Goal: Task Accomplishment & Management: Manage account settings

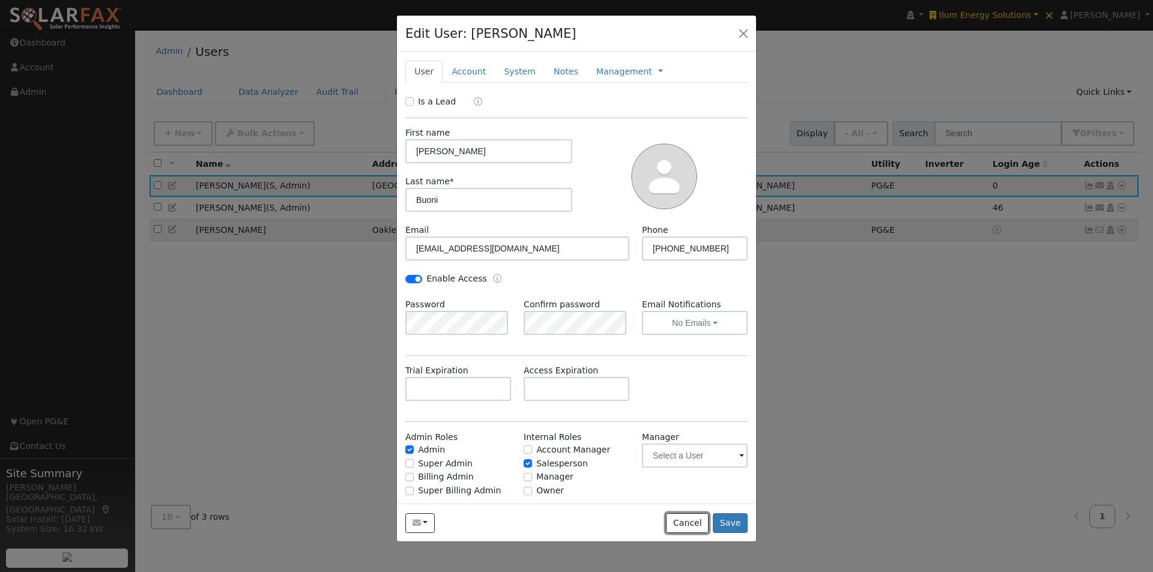
drag, startPoint x: 689, startPoint y: 521, endPoint x: 704, endPoint y: 466, distance: 57.3
click at [689, 519] on button "Cancel" at bounding box center [687, 523] width 43 height 20
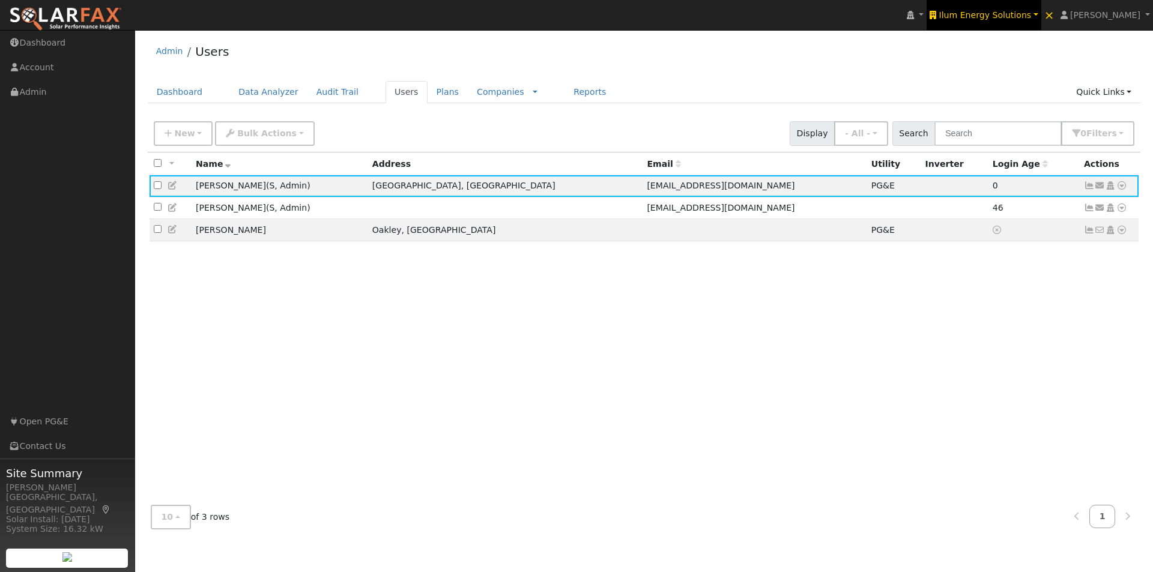
click at [1015, 11] on span "Ilum Energy Solutions" at bounding box center [985, 15] width 92 height 10
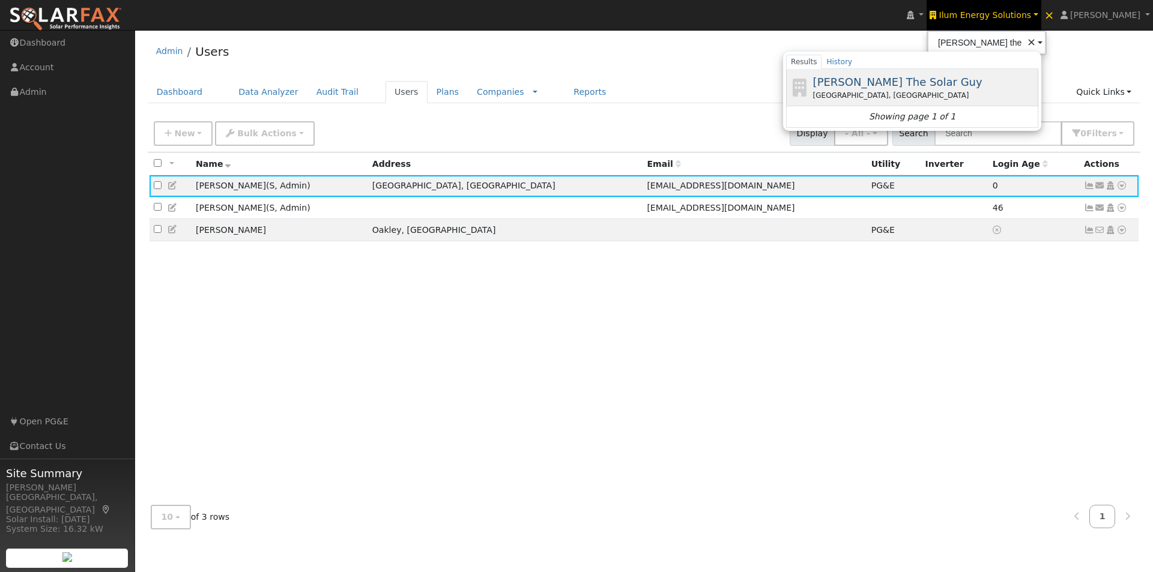
click at [898, 80] on span "[PERSON_NAME] The Solar Guy" at bounding box center [897, 82] width 169 height 13
type input "[PERSON_NAME] The Solar Guy"
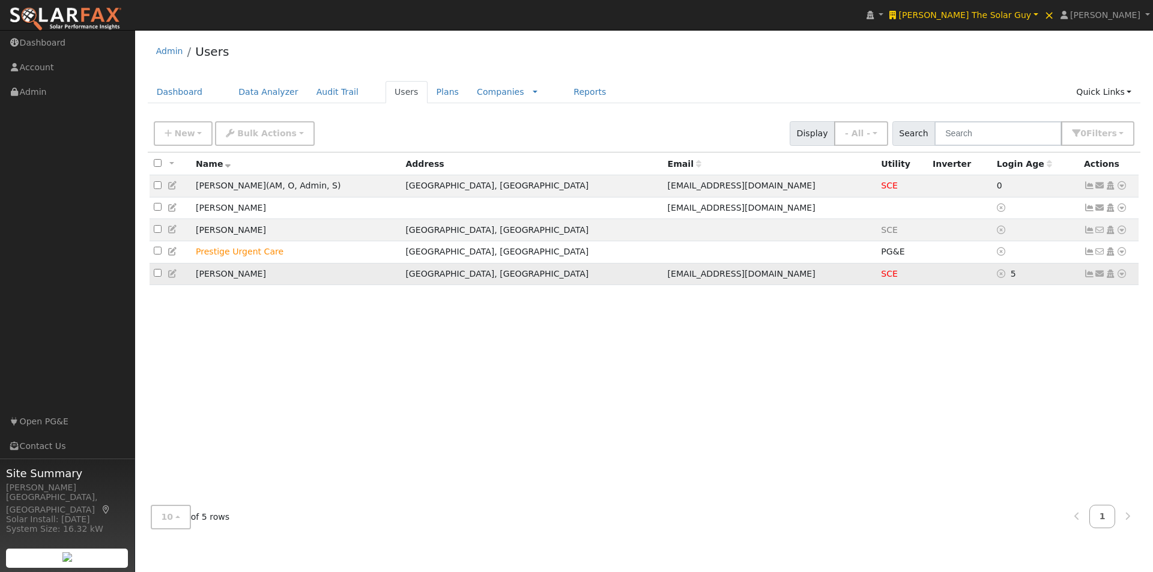
click at [172, 278] on icon at bounding box center [173, 274] width 11 height 8
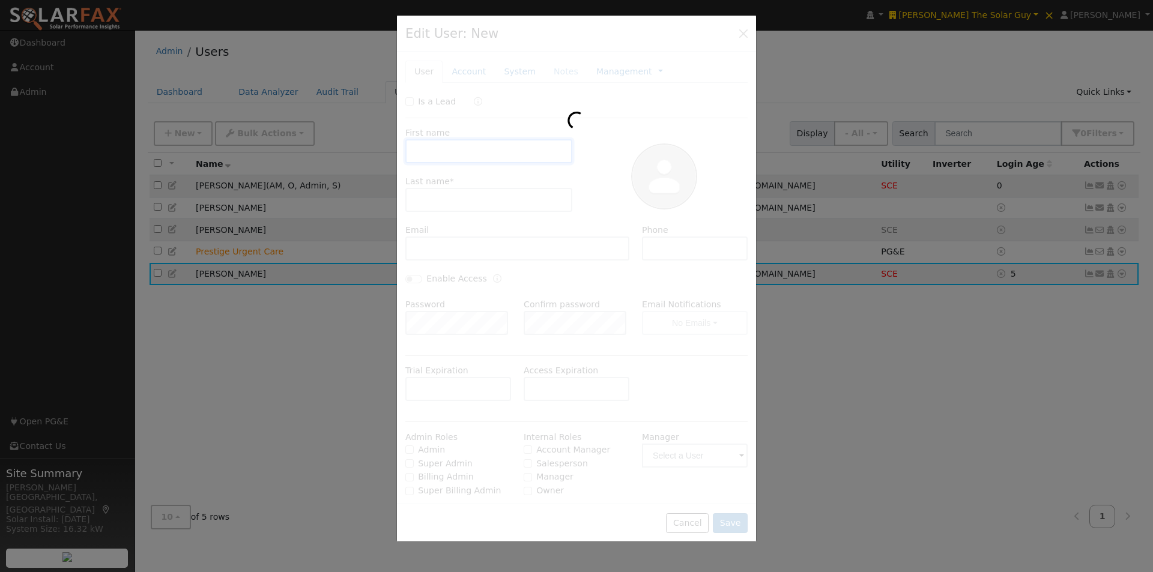
type input "Linda"
type input "Walden"
type input "[EMAIL_ADDRESS][DOMAIN_NAME]"
type input "Default Account"
type input "654 Red Arrow Trail"
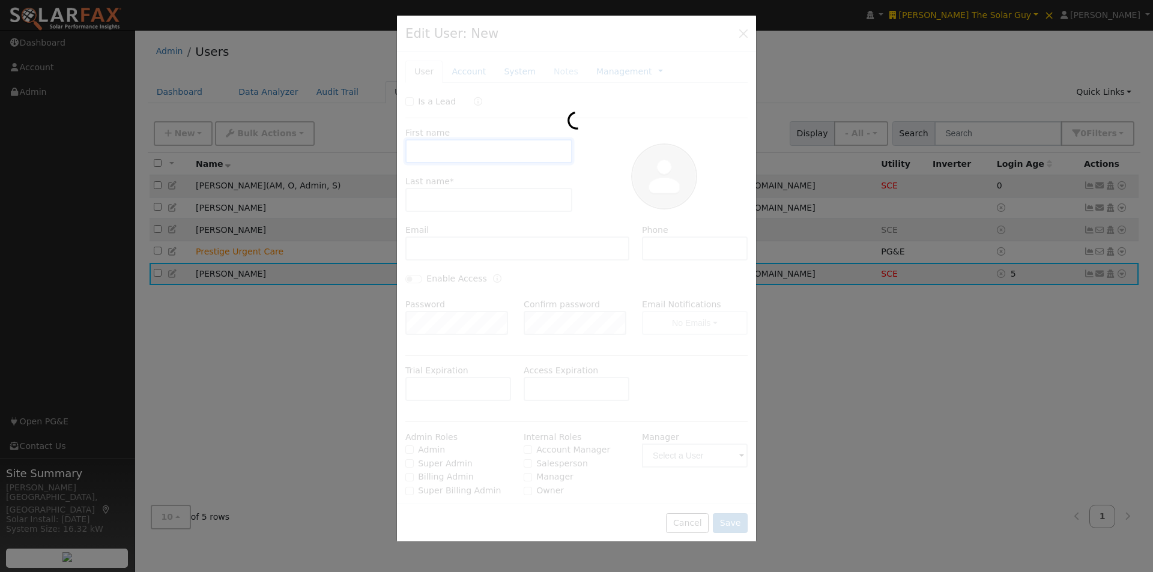
type input "Palm Desert"
type input "CA"
type input "92211"
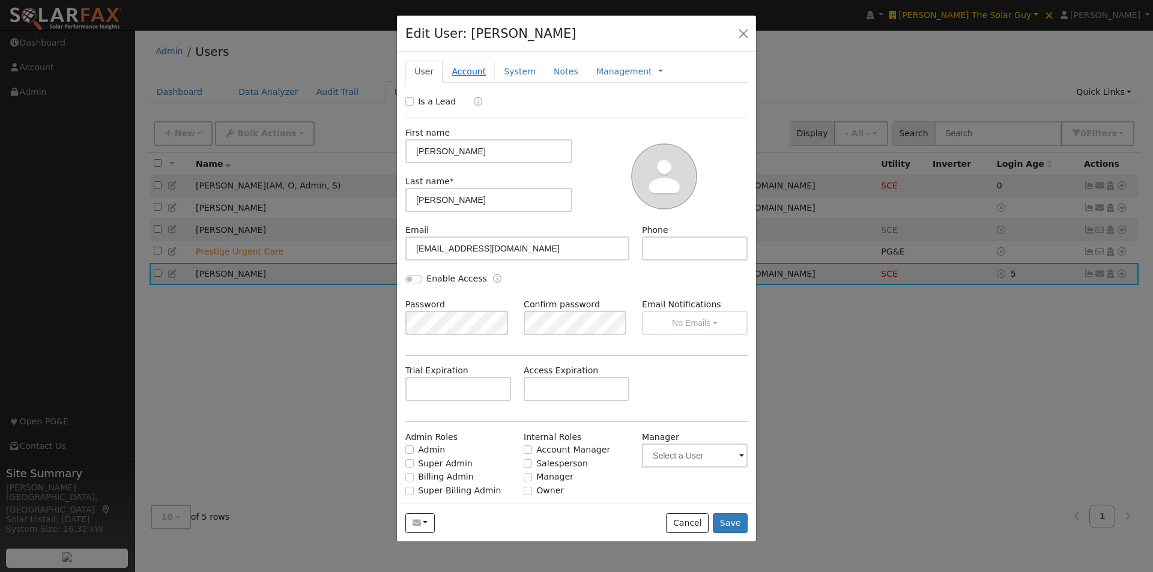
click at [461, 67] on link "Account" at bounding box center [469, 72] width 52 height 22
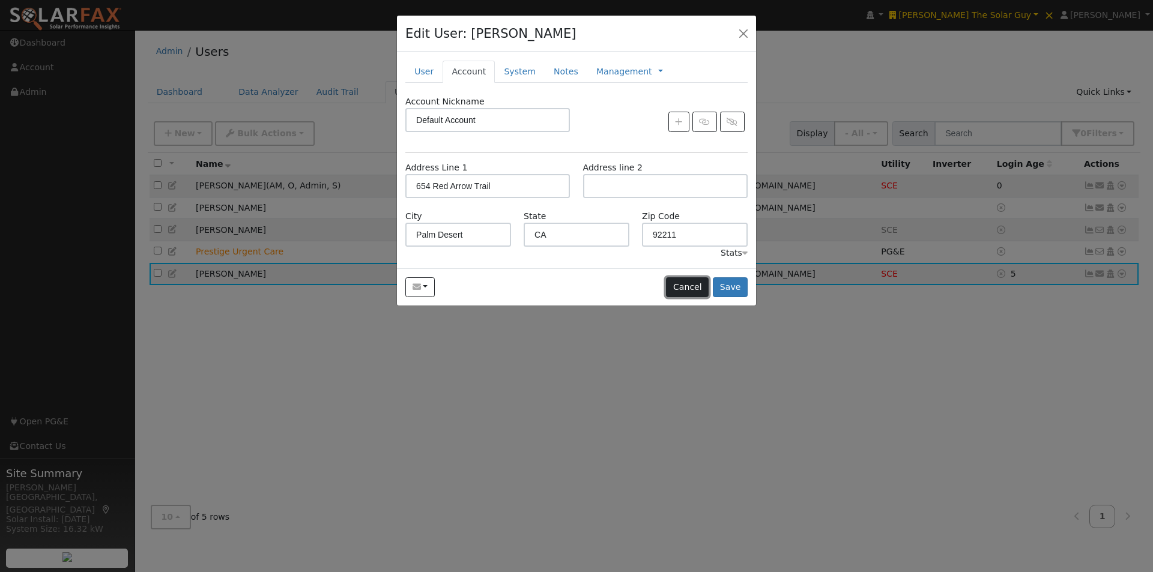
click at [694, 293] on button "Cancel" at bounding box center [687, 287] width 43 height 20
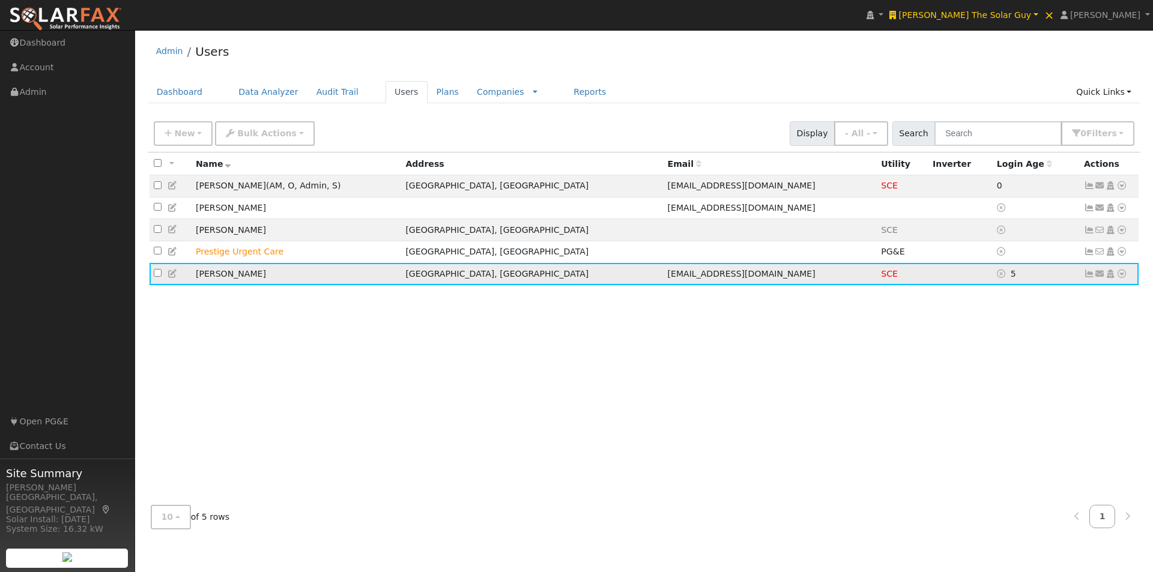
click at [1122, 277] on icon at bounding box center [1121, 274] width 11 height 8
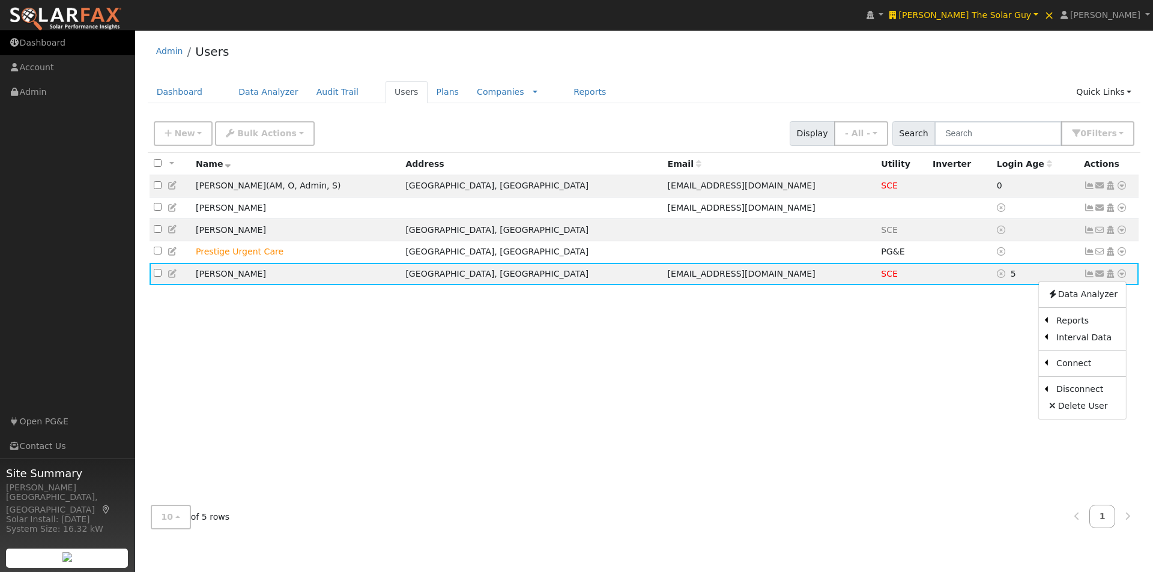
click at [41, 44] on link "Dashboard" at bounding box center [67, 43] width 135 height 25
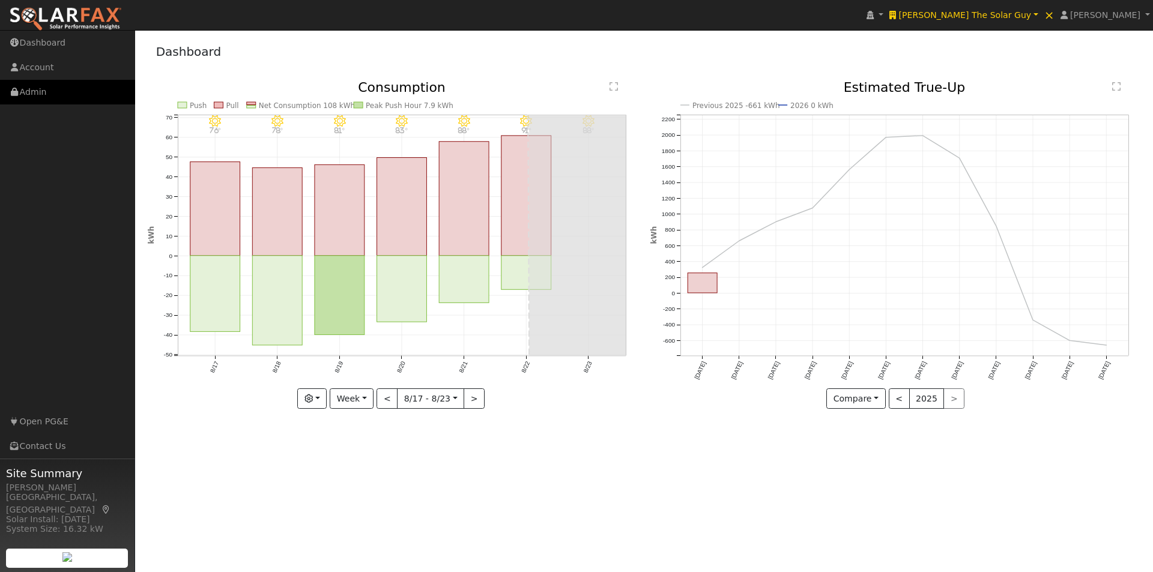
click at [29, 91] on link "Admin" at bounding box center [67, 92] width 135 height 25
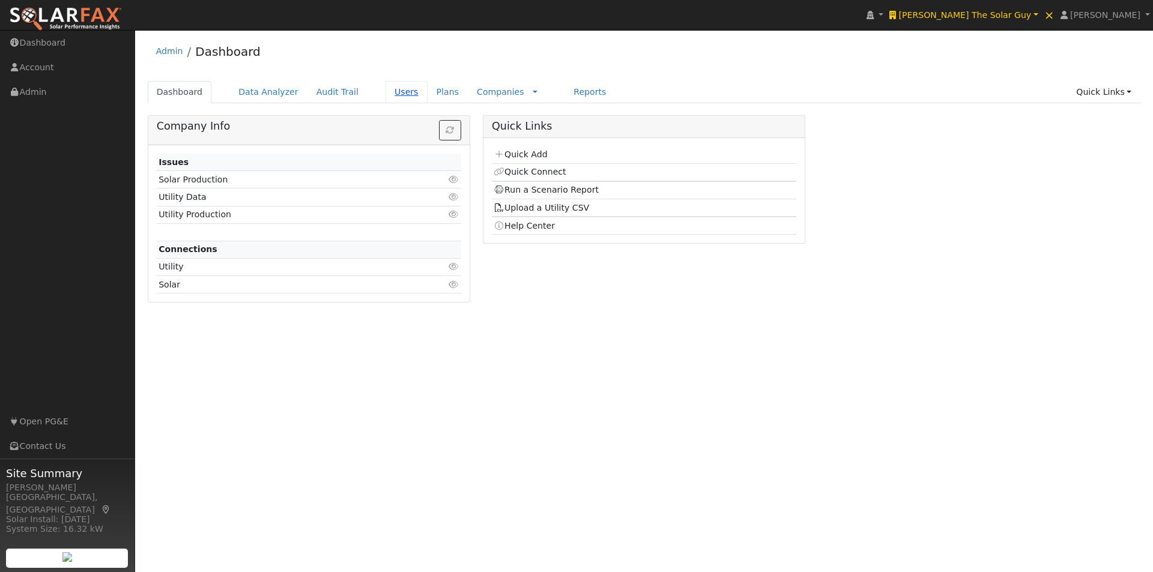
click at [387, 89] on link "Users" at bounding box center [407, 92] width 42 height 22
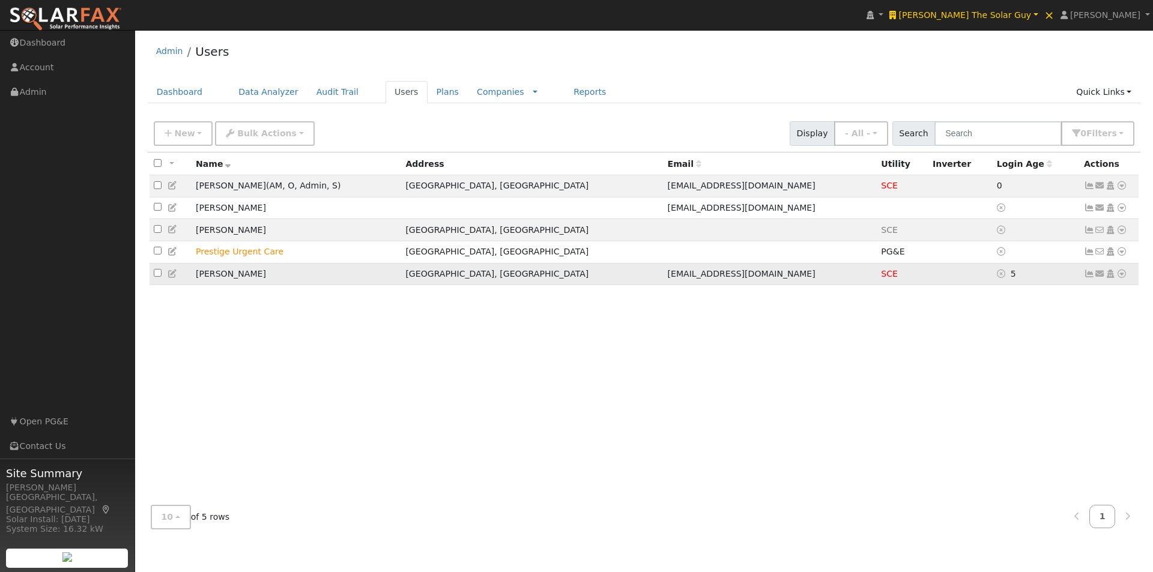
click at [265, 279] on td "[PERSON_NAME]" at bounding box center [297, 274] width 210 height 22
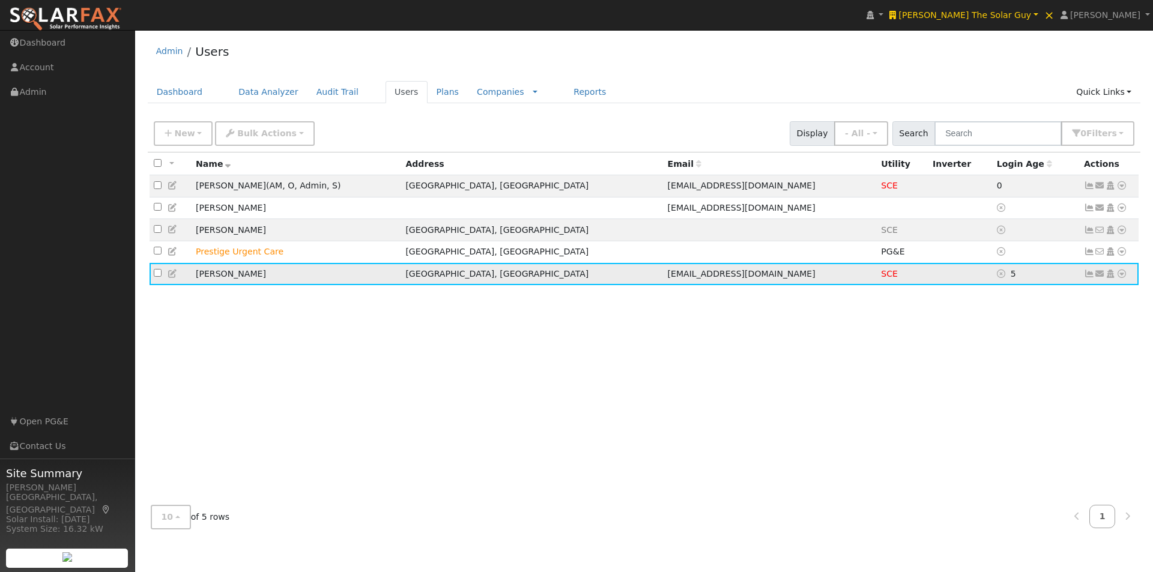
click at [1122, 278] on icon at bounding box center [1121, 274] width 11 height 8
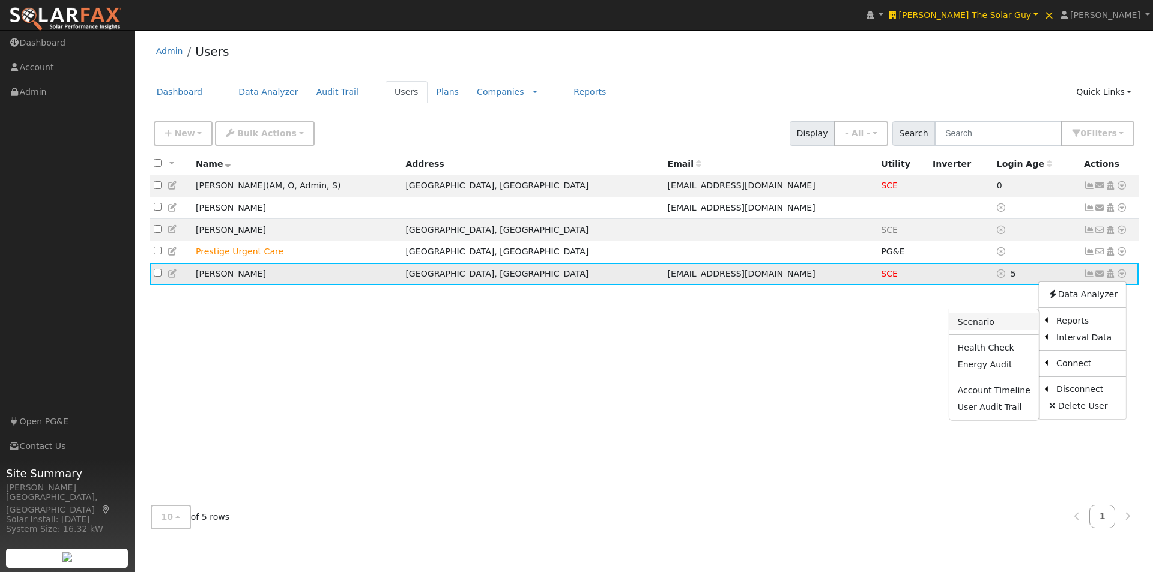
click at [988, 325] on link "Scenario" at bounding box center [993, 321] width 89 height 17
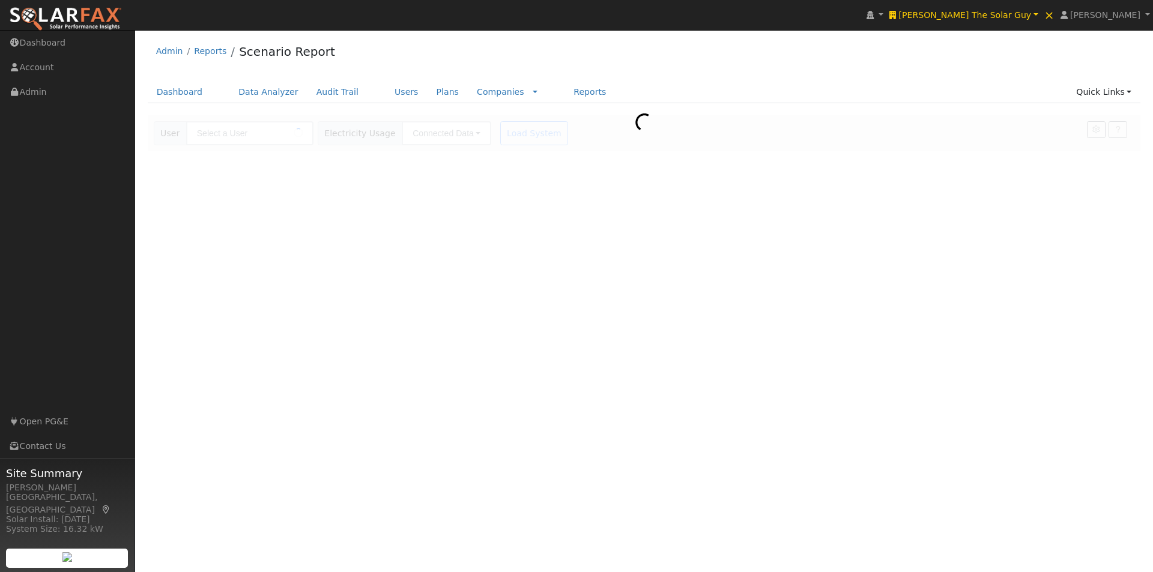
type input "[PERSON_NAME]"
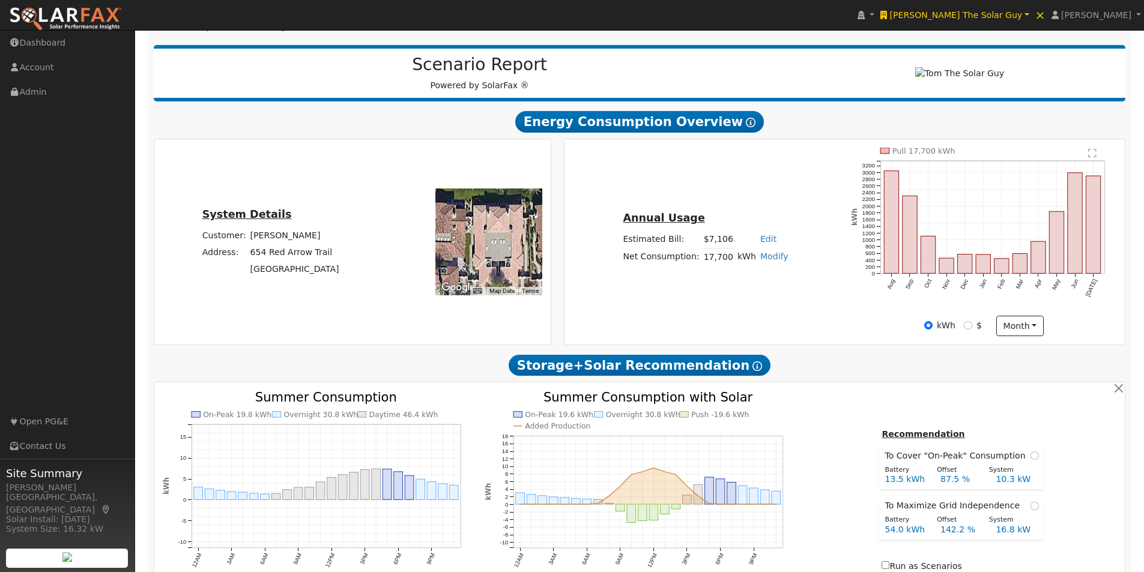
scroll to position [120, 0]
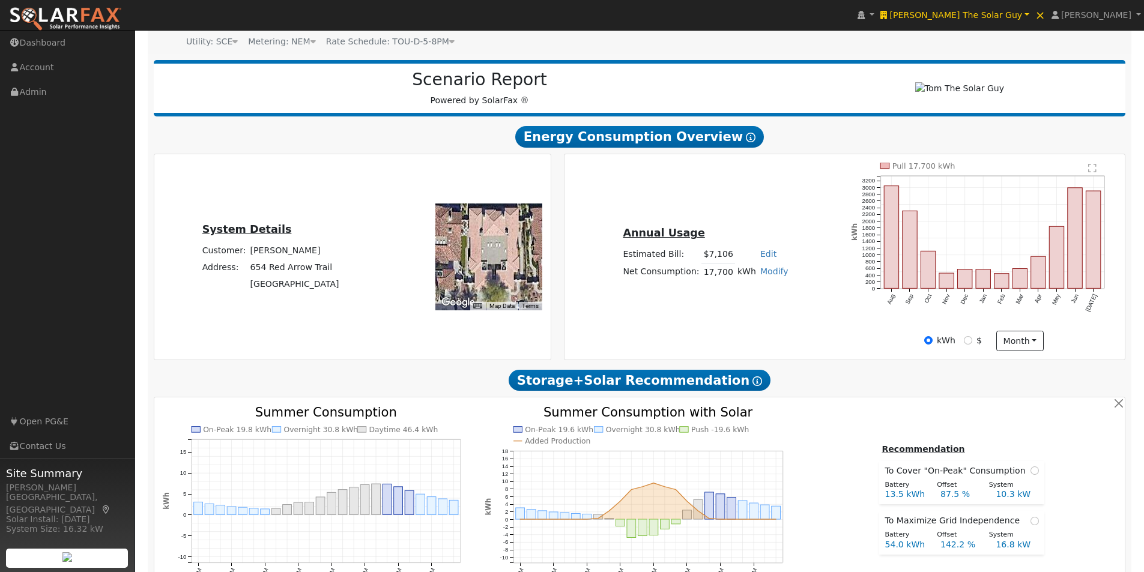
drag, startPoint x: 489, startPoint y: 282, endPoint x: 487, endPoint y: 270, distance: 12.2
click at [487, 270] on div at bounding box center [488, 257] width 107 height 107
drag, startPoint x: 509, startPoint y: 273, endPoint x: 527, endPoint y: 269, distance: 17.8
click at [495, 274] on div at bounding box center [488, 257] width 107 height 107
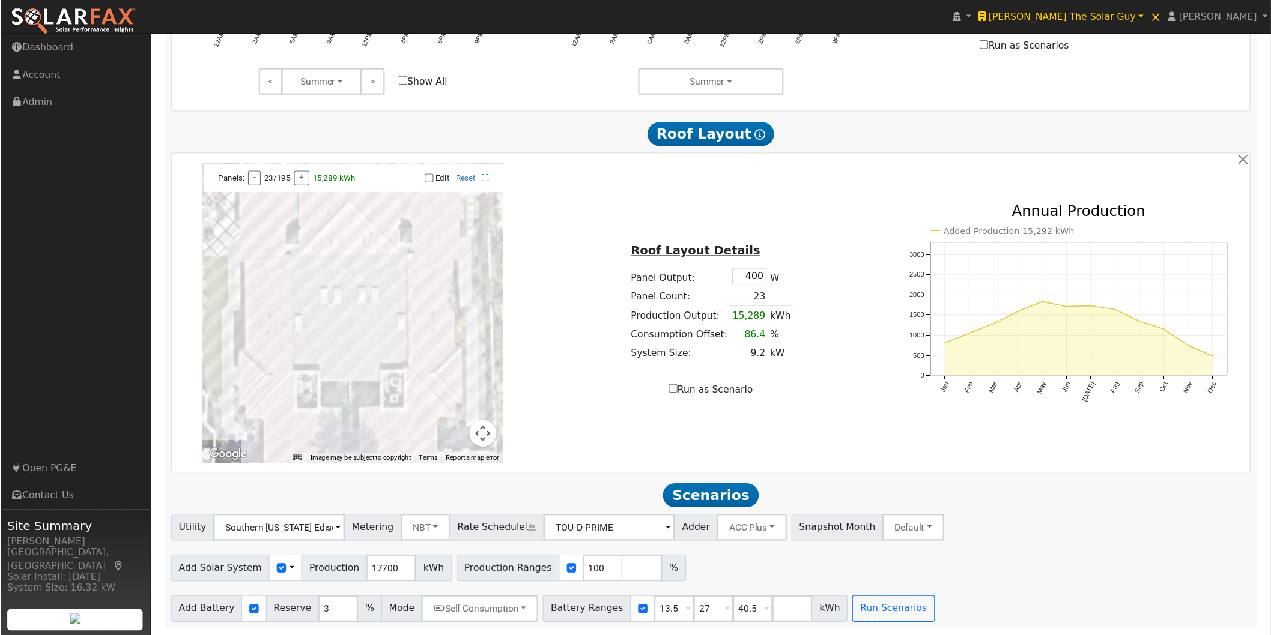
scroll to position [652, 0]
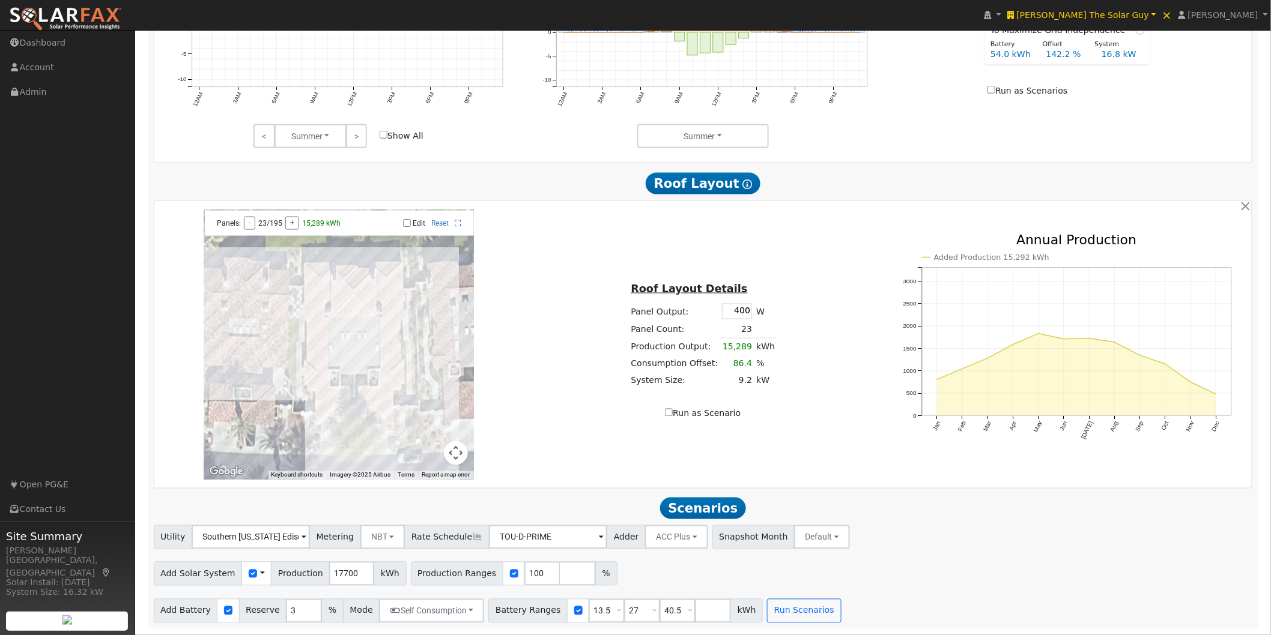
drag, startPoint x: 425, startPoint y: 337, endPoint x: 386, endPoint y: 292, distance: 59.6
click at [392, 336] on div at bounding box center [339, 345] width 270 height 270
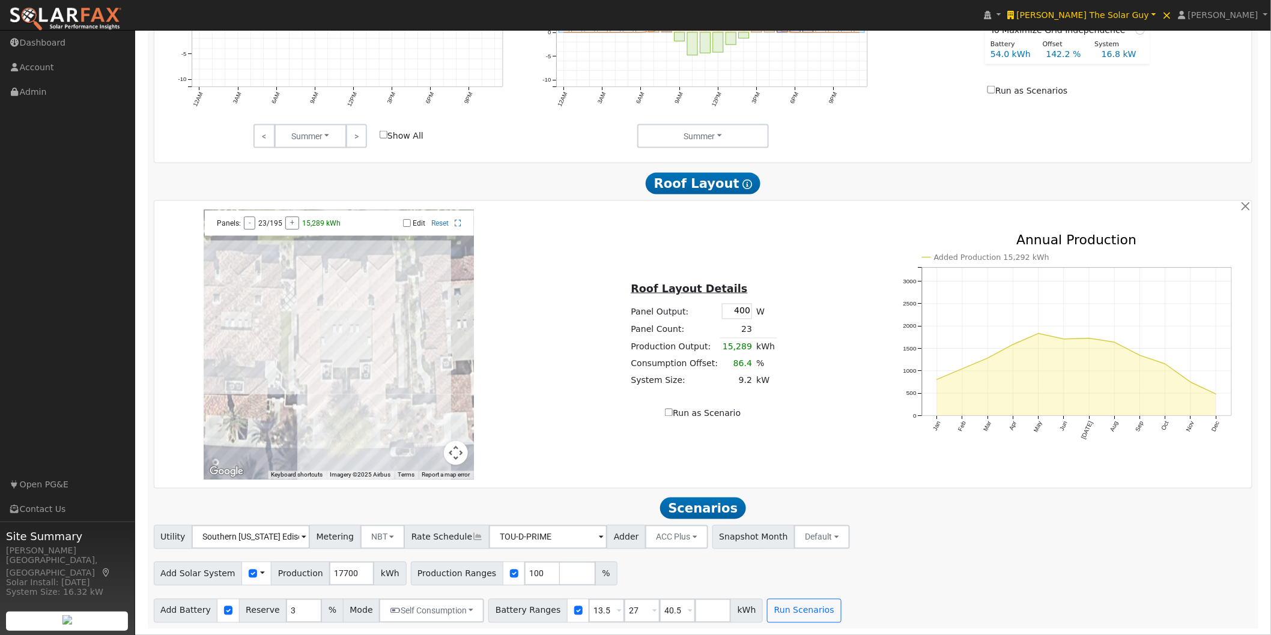
click at [404, 222] on input "Edit" at bounding box center [407, 223] width 8 height 8
checkbox input "false"
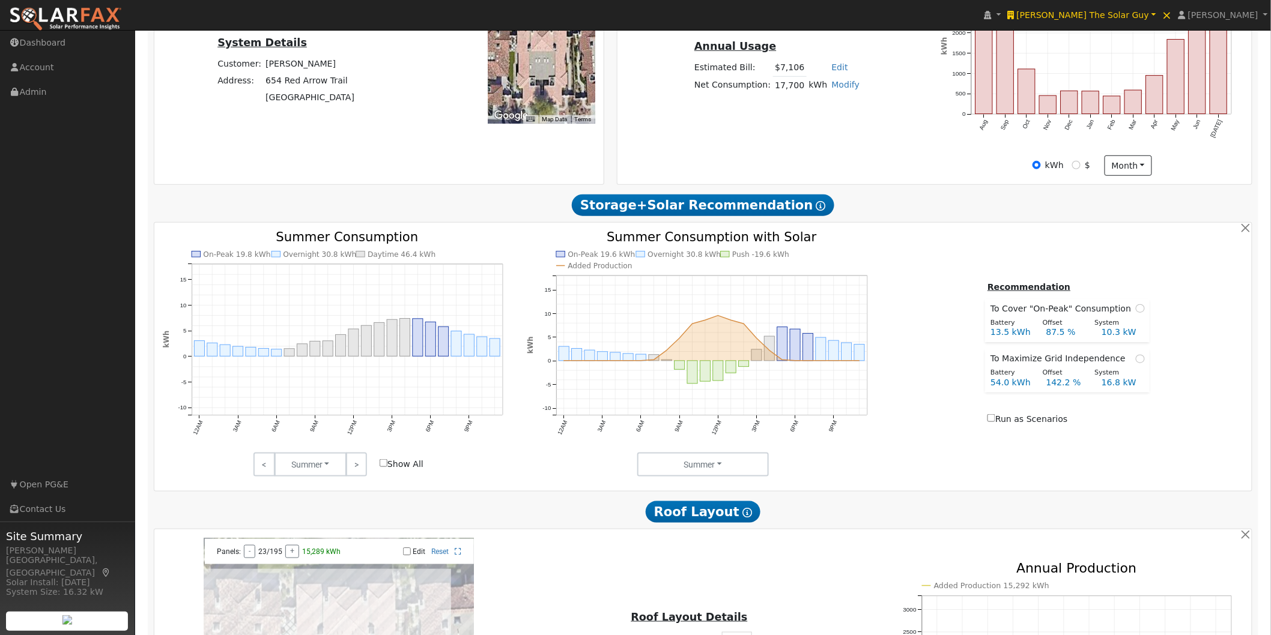
scroll to position [0, 0]
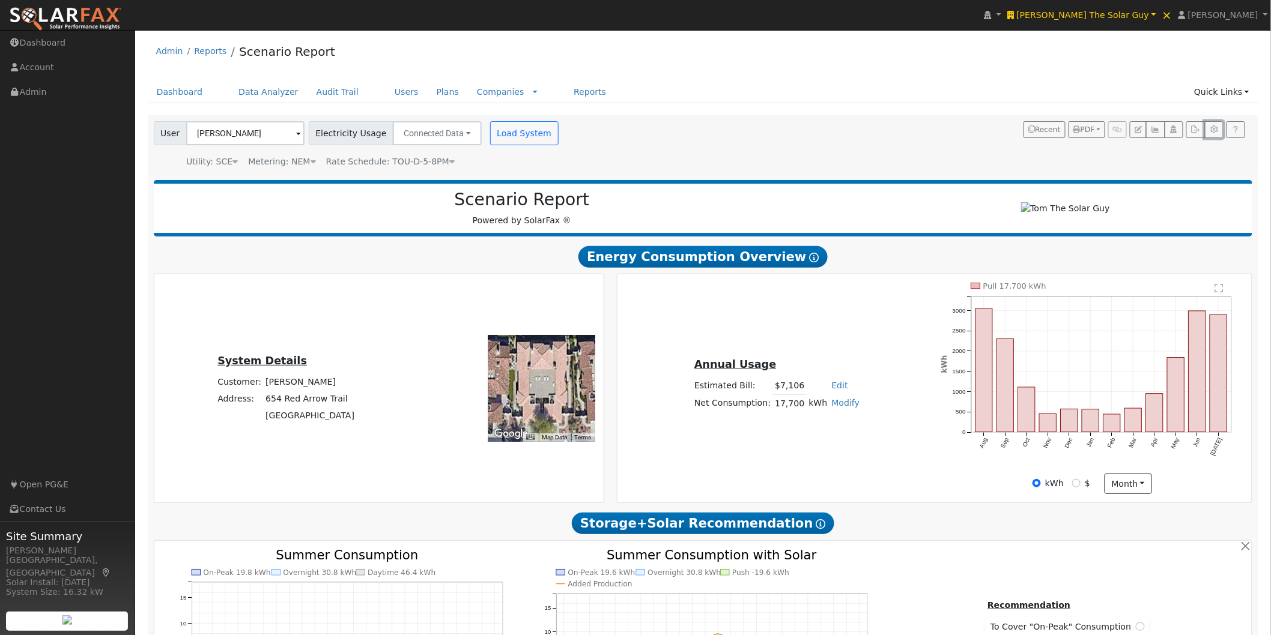
drag, startPoint x: 1217, startPoint y: 130, endPoint x: 1197, endPoint y: 133, distance: 20.6
click at [1152, 130] on icon "button" at bounding box center [1213, 129] width 9 height 7
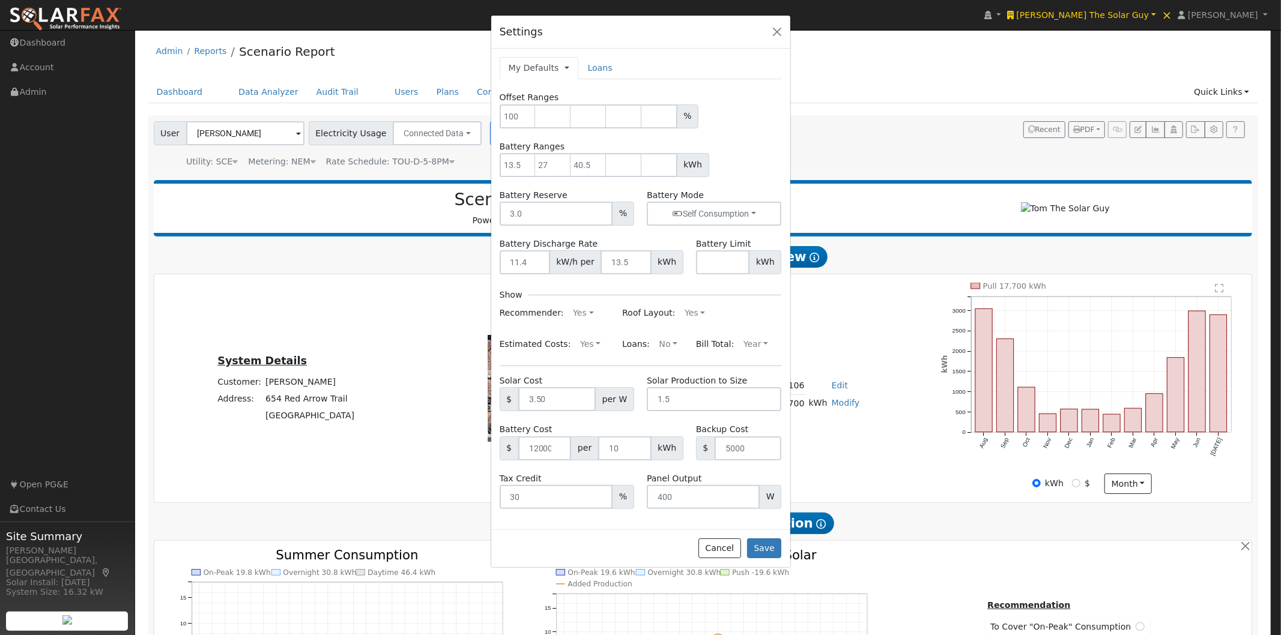
click at [564, 66] on link at bounding box center [566, 68] width 5 height 13
click at [582, 125] on link "Company Defaults" at bounding box center [612, 123] width 95 height 17
type input "100"
type input "13.5"
type input "27"
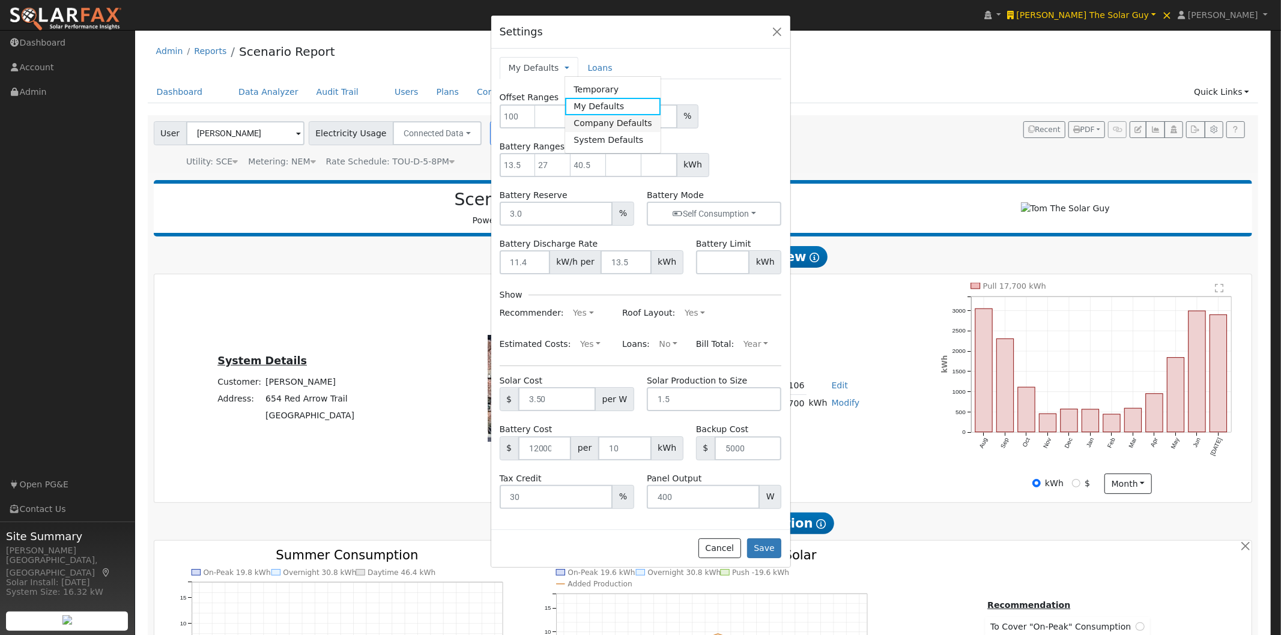
type input "40.5"
type input "11.4"
type input "13.5"
click at [754, 113] on div "100 %" at bounding box center [641, 116] width 282 height 24
click at [725, 551] on button "Cancel" at bounding box center [719, 549] width 43 height 20
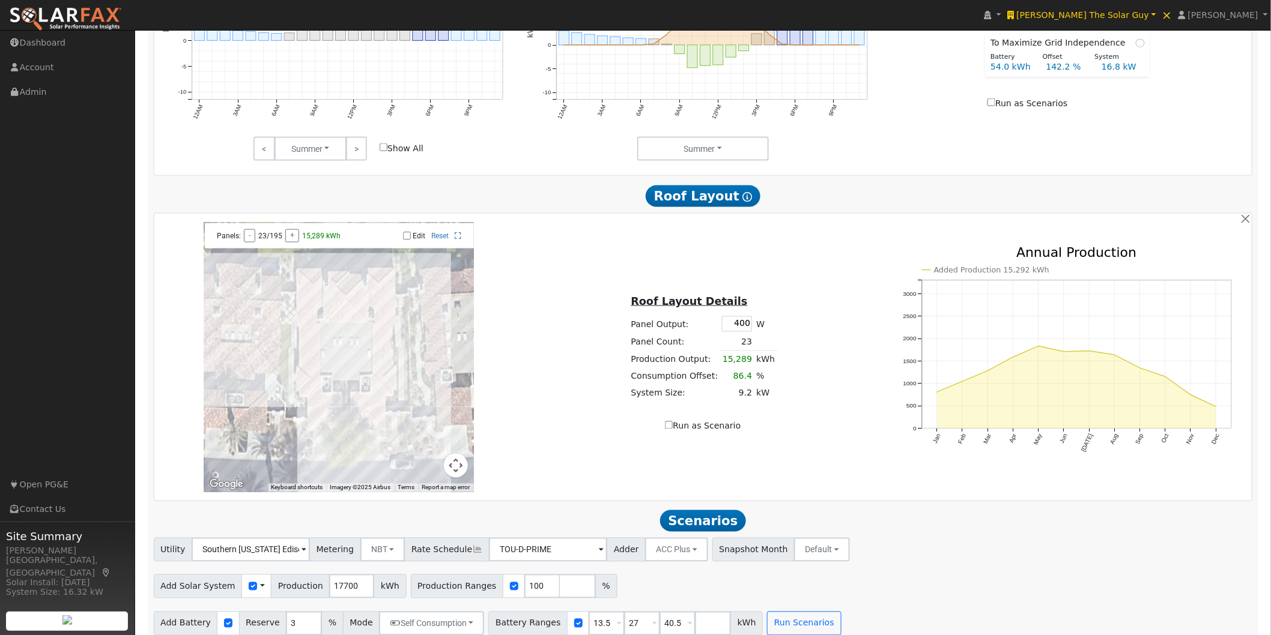
scroll to position [652, 0]
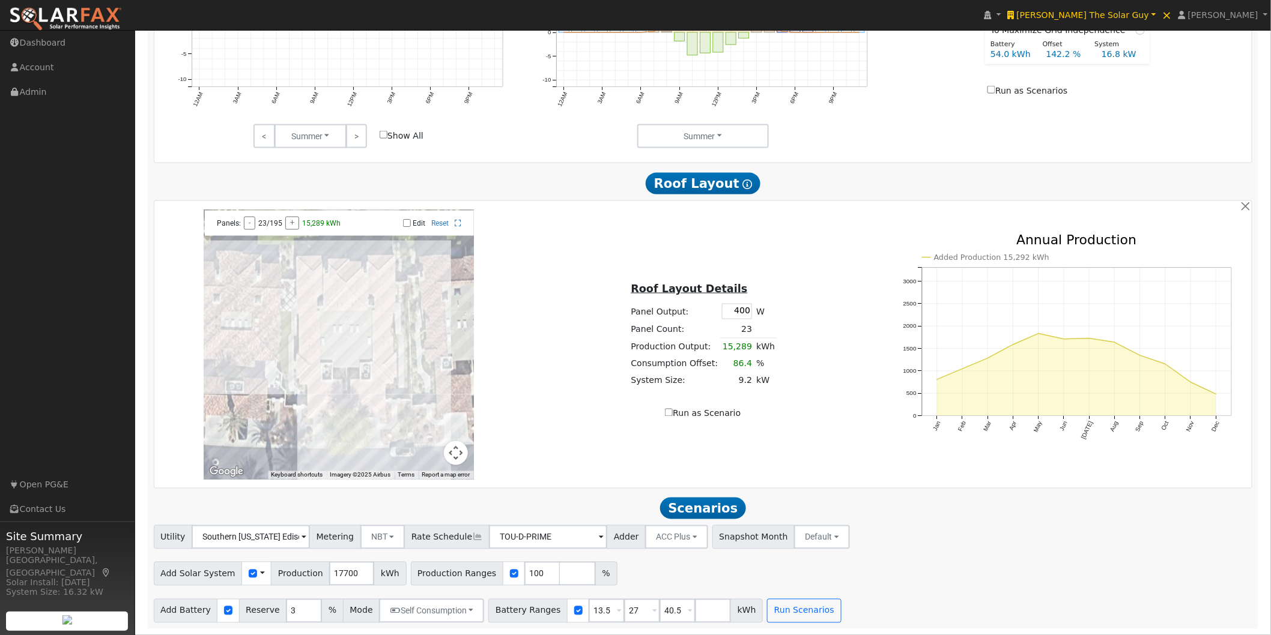
click at [407, 223] on input "Edit" at bounding box center [407, 223] width 8 height 8
click at [405, 223] on input "Edit" at bounding box center [407, 223] width 8 height 8
click at [406, 222] on input "Edit" at bounding box center [407, 223] width 8 height 8
checkbox input "true"
click at [354, 291] on div at bounding box center [339, 345] width 270 height 270
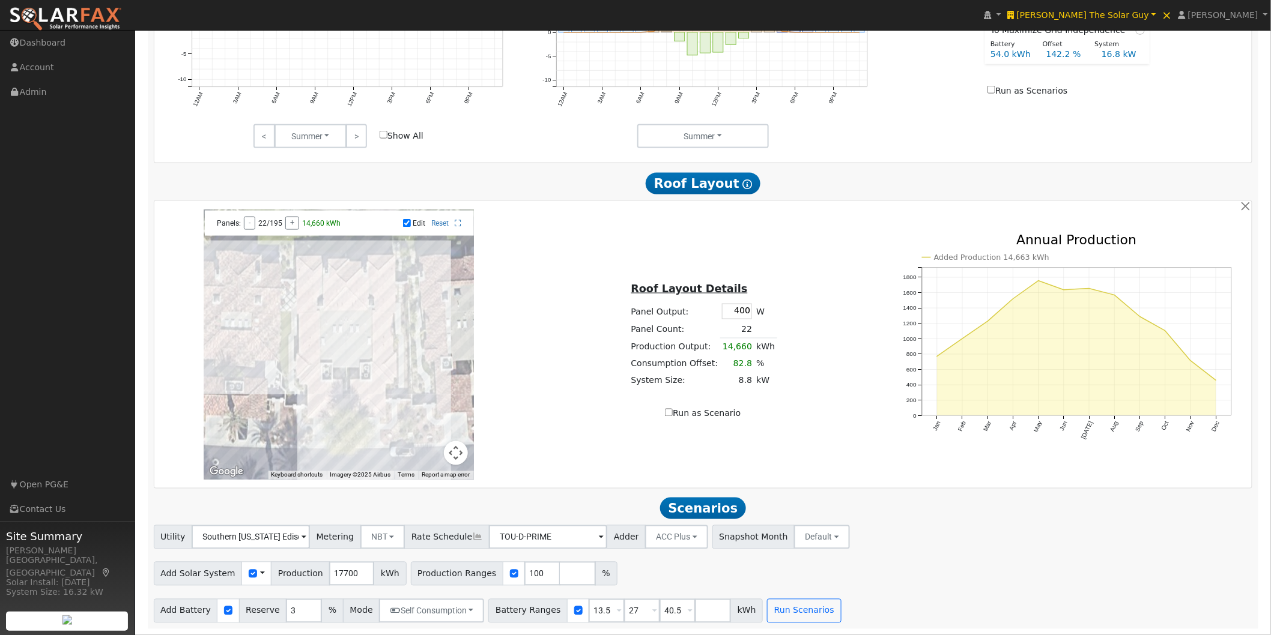
drag, startPoint x: 357, startPoint y: 292, endPoint x: 362, endPoint y: 301, distance: 10.2
click at [357, 293] on div at bounding box center [339, 345] width 270 height 270
click at [383, 314] on div at bounding box center [339, 345] width 270 height 270
click at [387, 313] on div at bounding box center [339, 345] width 270 height 270
click at [391, 313] on div at bounding box center [339, 345] width 270 height 270
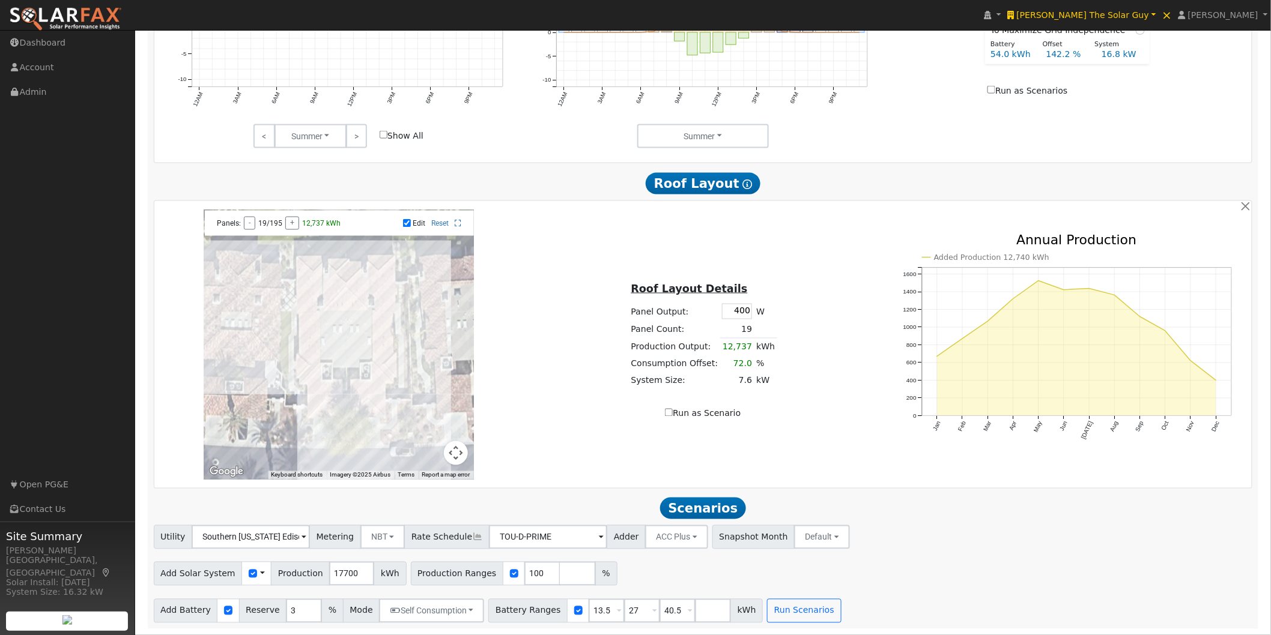
click at [362, 313] on div at bounding box center [339, 345] width 270 height 270
click at [354, 294] on div at bounding box center [339, 345] width 270 height 270
click at [349, 304] on div at bounding box center [339, 345] width 270 height 270
click at [344, 304] on div at bounding box center [339, 345] width 270 height 270
click at [344, 307] on div at bounding box center [339, 345] width 270 height 270
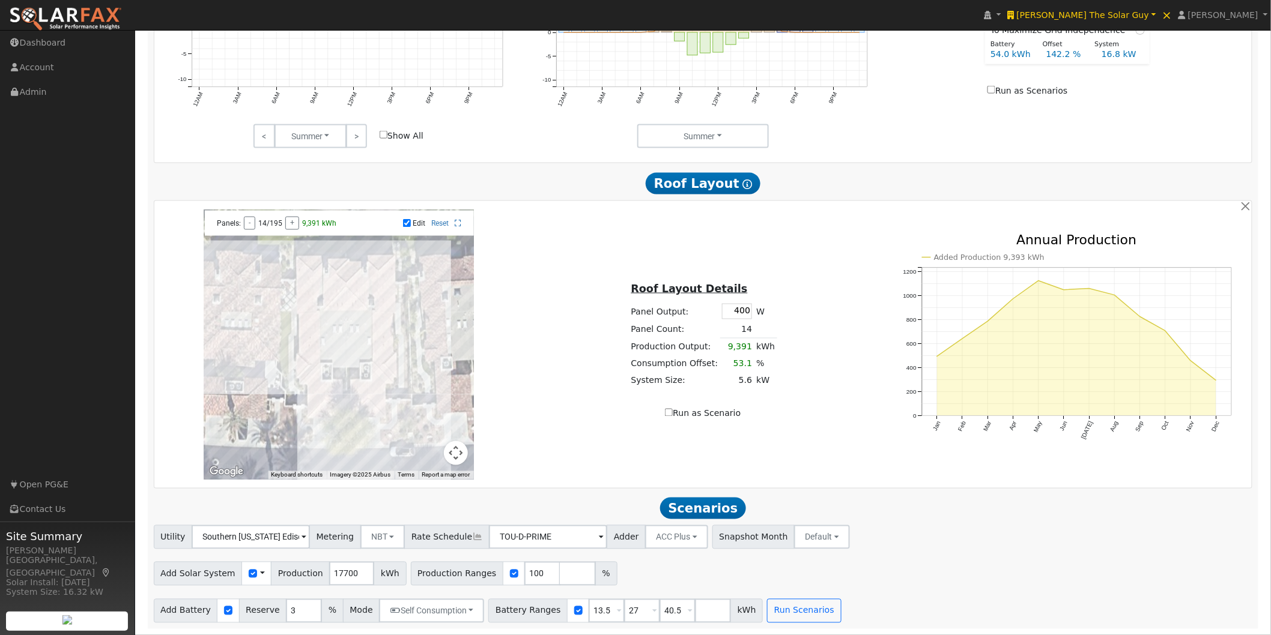
click at [356, 310] on div at bounding box center [339, 345] width 270 height 270
click at [352, 316] on div at bounding box center [339, 345] width 270 height 270
click at [345, 313] on div at bounding box center [339, 345] width 270 height 270
click at [354, 314] on div at bounding box center [339, 345] width 270 height 270
click at [337, 314] on div at bounding box center [339, 345] width 270 height 270
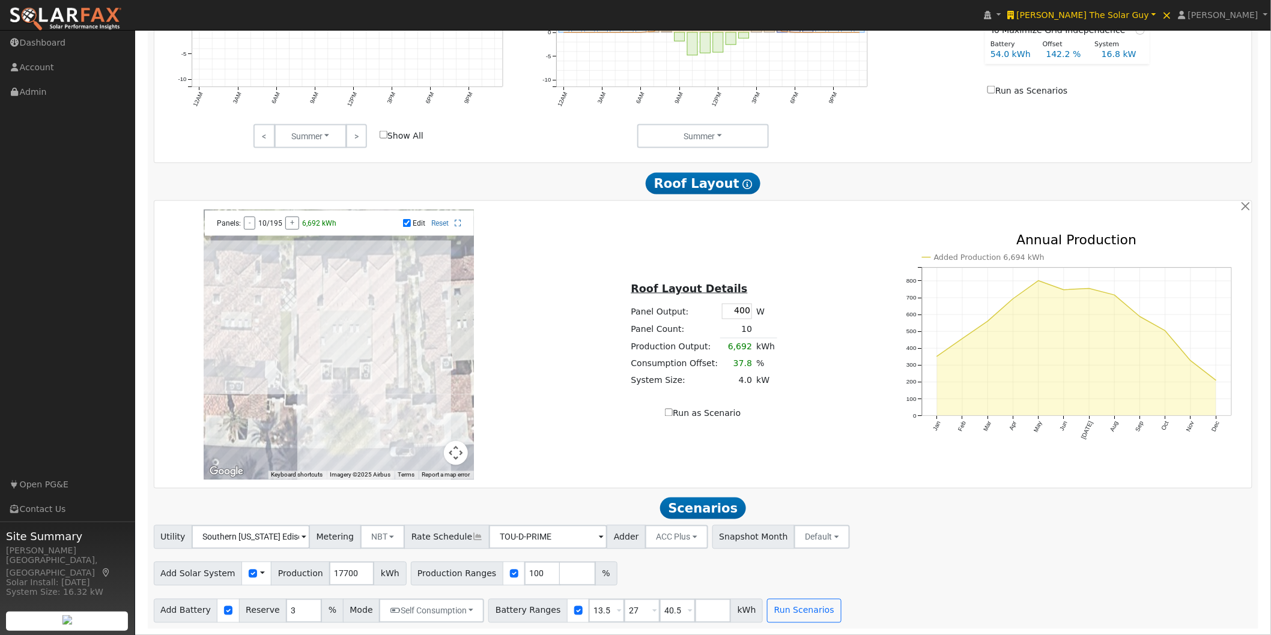
click at [327, 319] on div at bounding box center [339, 345] width 270 height 270
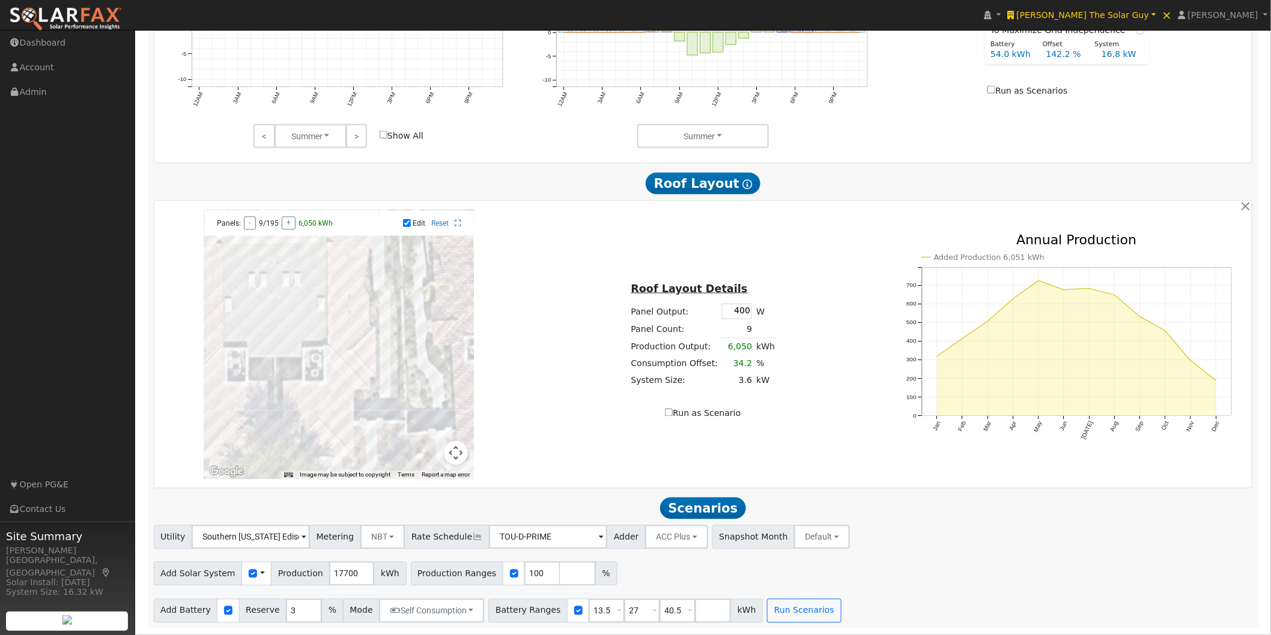
drag, startPoint x: 399, startPoint y: 349, endPoint x: 409, endPoint y: 298, distance: 52.1
click at [410, 297] on div at bounding box center [339, 345] width 270 height 270
click at [324, 356] on div at bounding box center [339, 345] width 270 height 270
click at [328, 362] on div at bounding box center [339, 345] width 270 height 270
drag, startPoint x: 369, startPoint y: 361, endPoint x: 422, endPoint y: 294, distance: 85.4
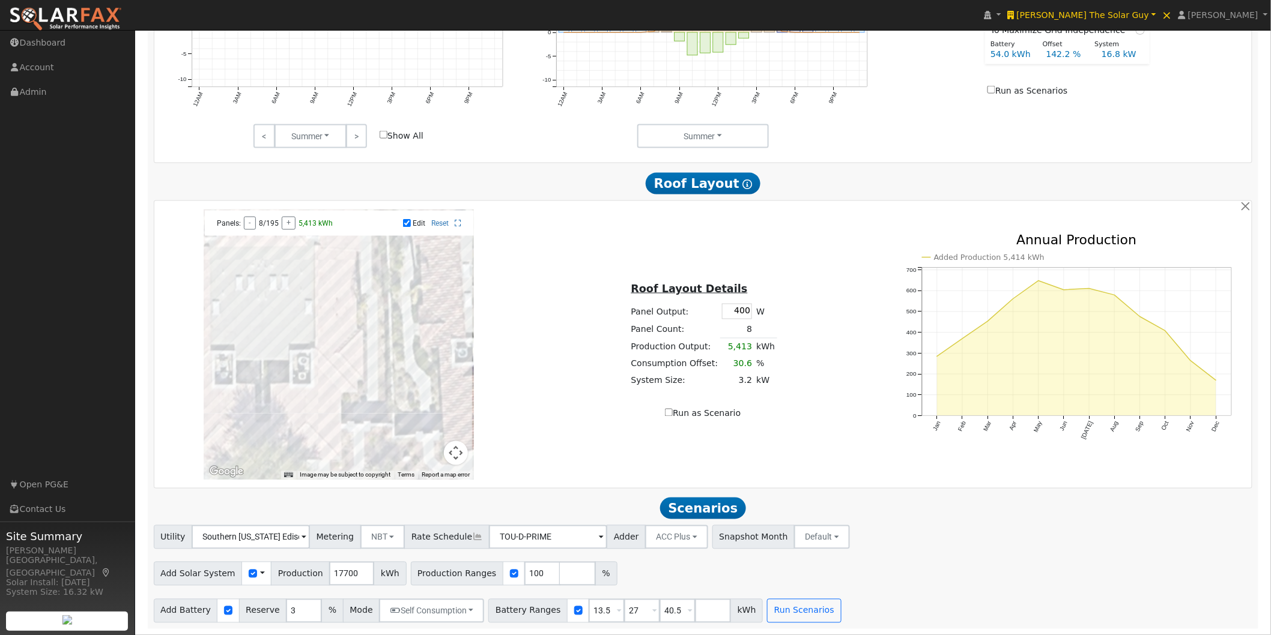
click at [422, 294] on div at bounding box center [339, 345] width 270 height 270
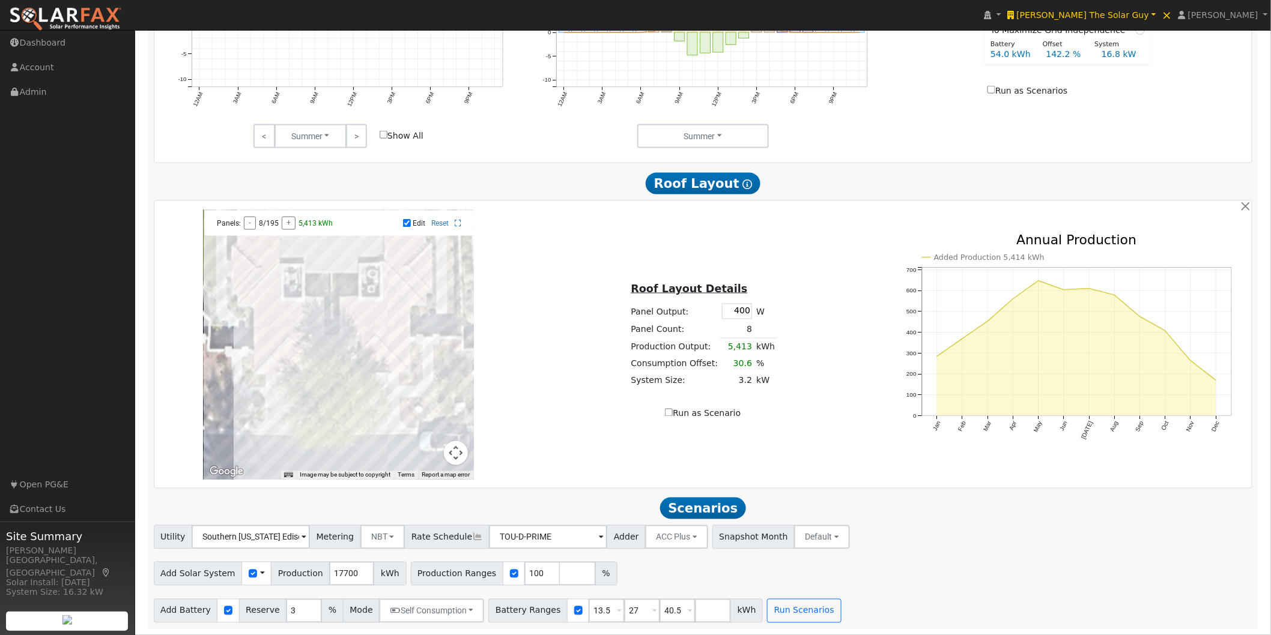
drag, startPoint x: 399, startPoint y: 401, endPoint x: 426, endPoint y: 351, distance: 56.2
click at [470, 307] on div at bounding box center [339, 345] width 270 height 270
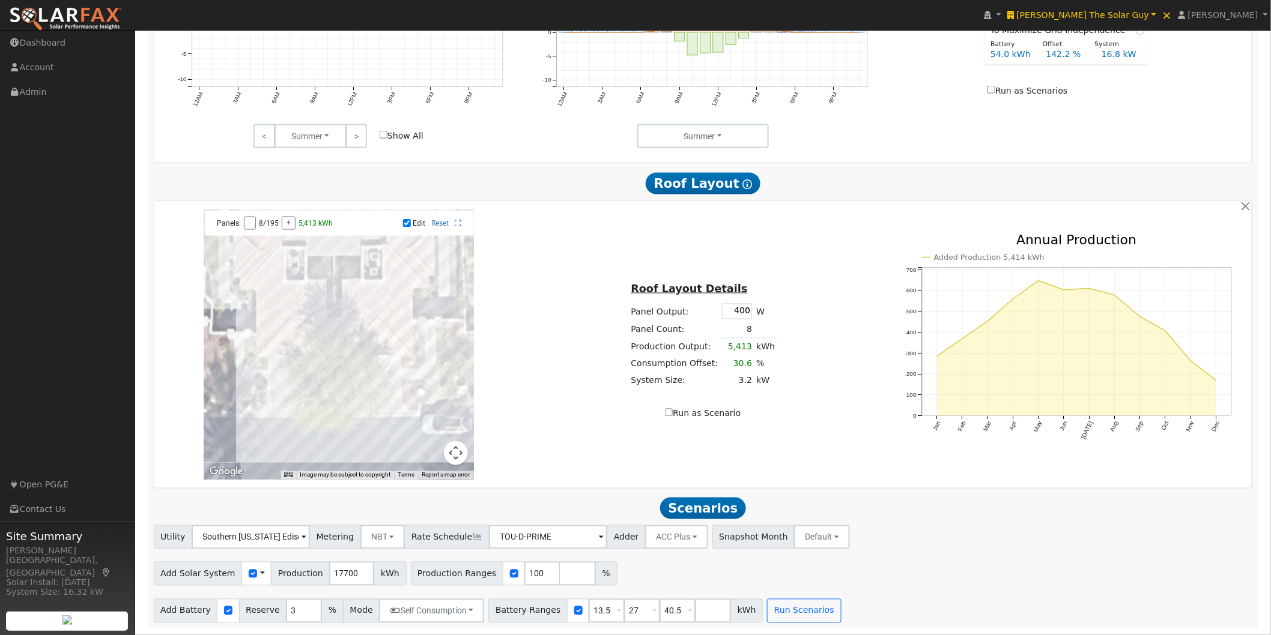
click at [389, 338] on div at bounding box center [339, 345] width 270 height 270
click at [389, 349] on div at bounding box center [339, 345] width 270 height 270
click at [373, 351] on div at bounding box center [339, 345] width 270 height 270
click at [372, 344] on div at bounding box center [339, 345] width 270 height 270
click at [389, 353] on div at bounding box center [339, 345] width 270 height 270
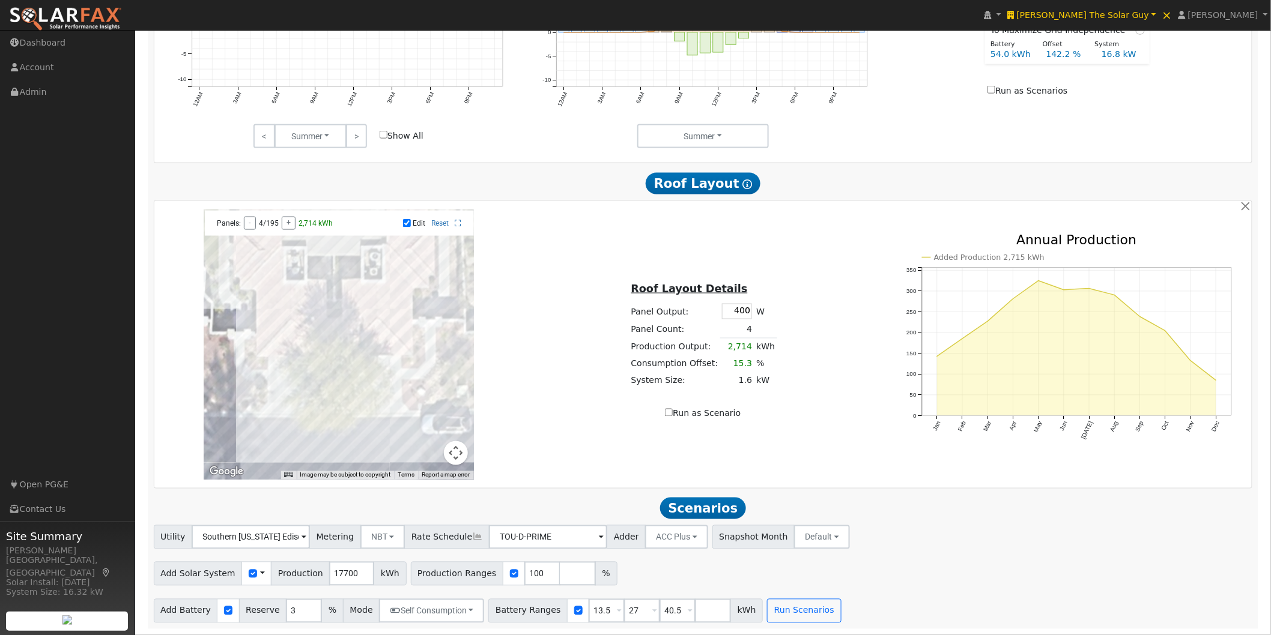
click at [340, 353] on div at bounding box center [339, 345] width 270 height 270
click at [351, 350] on div at bounding box center [339, 345] width 270 height 270
click at [340, 350] on div at bounding box center [339, 345] width 270 height 270
click at [338, 356] on div at bounding box center [339, 345] width 270 height 270
click at [334, 345] on div at bounding box center [339, 345] width 270 height 270
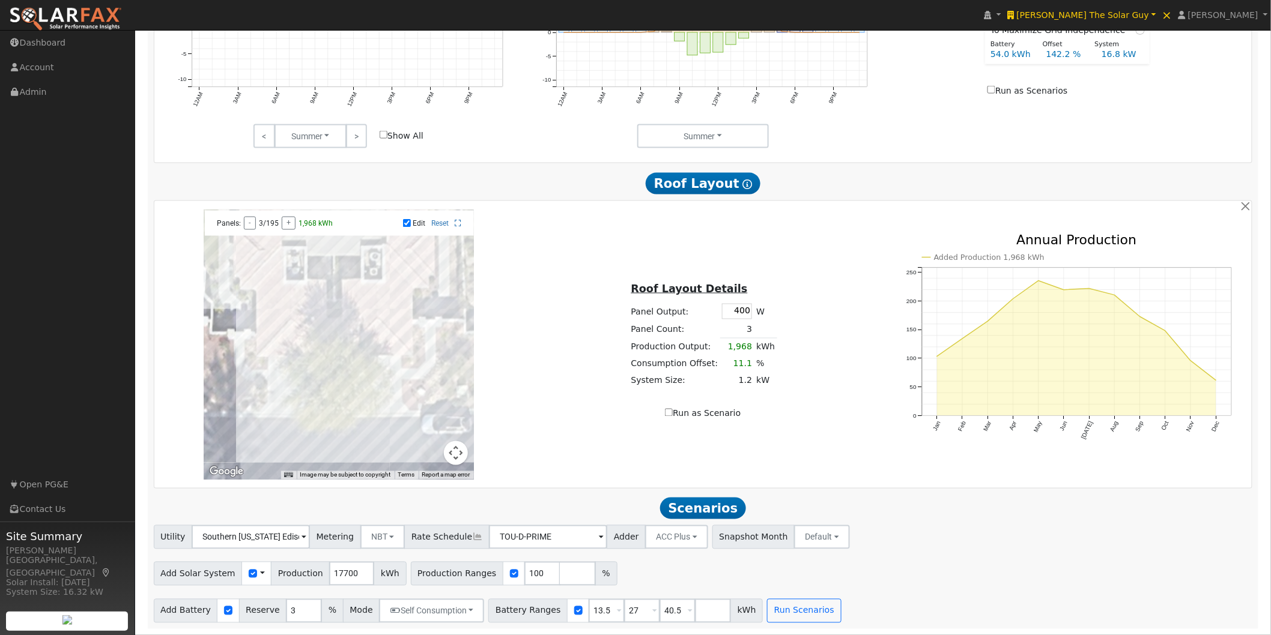
click at [336, 356] on div at bounding box center [339, 345] width 270 height 270
click at [316, 343] on div at bounding box center [339, 345] width 270 height 270
drag, startPoint x: 300, startPoint y: 347, endPoint x: 317, endPoint y: 347, distance: 16.8
click at [301, 347] on div at bounding box center [339, 345] width 270 height 270
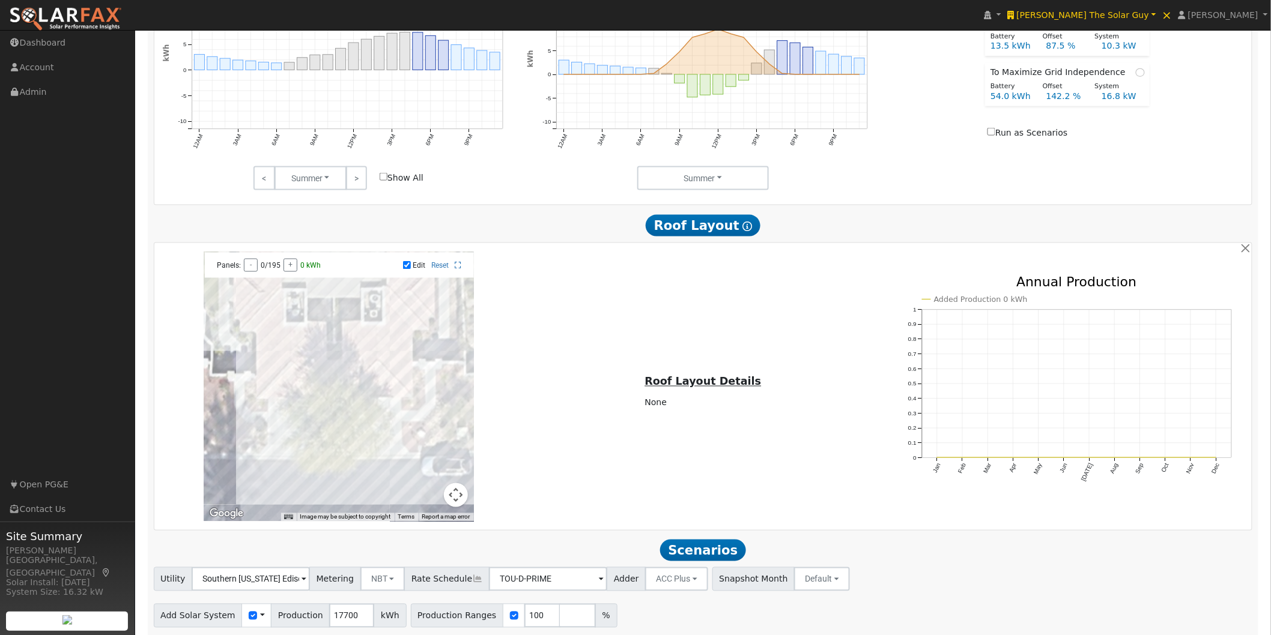
scroll to position [585, 0]
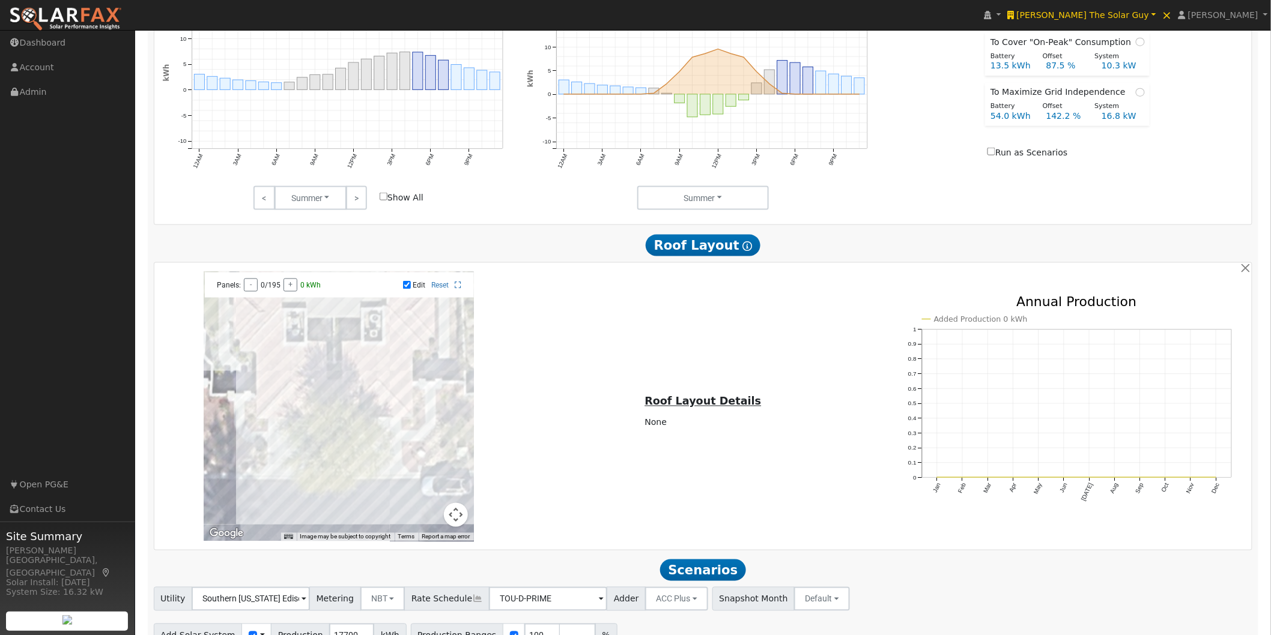
drag, startPoint x: 430, startPoint y: 360, endPoint x: 445, endPoint y: 469, distance: 109.7
click at [445, 469] on div at bounding box center [339, 406] width 270 height 270
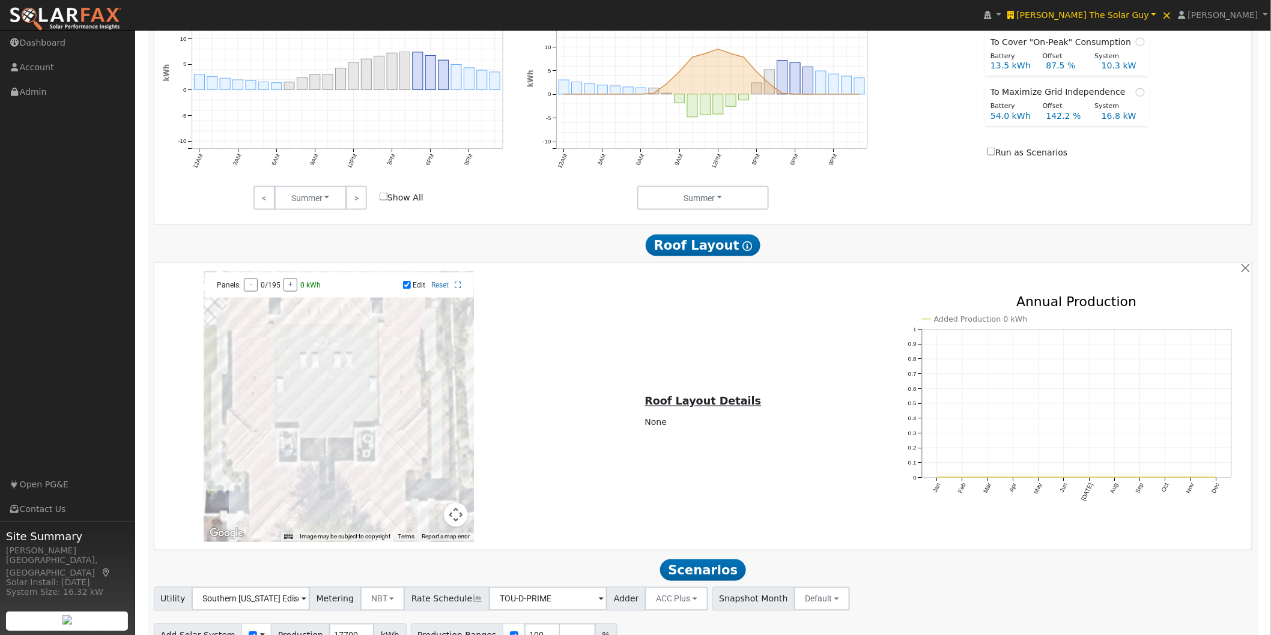
drag, startPoint x: 443, startPoint y: 426, endPoint x: 428, endPoint y: 500, distance: 74.9
click at [436, 525] on div at bounding box center [339, 406] width 270 height 270
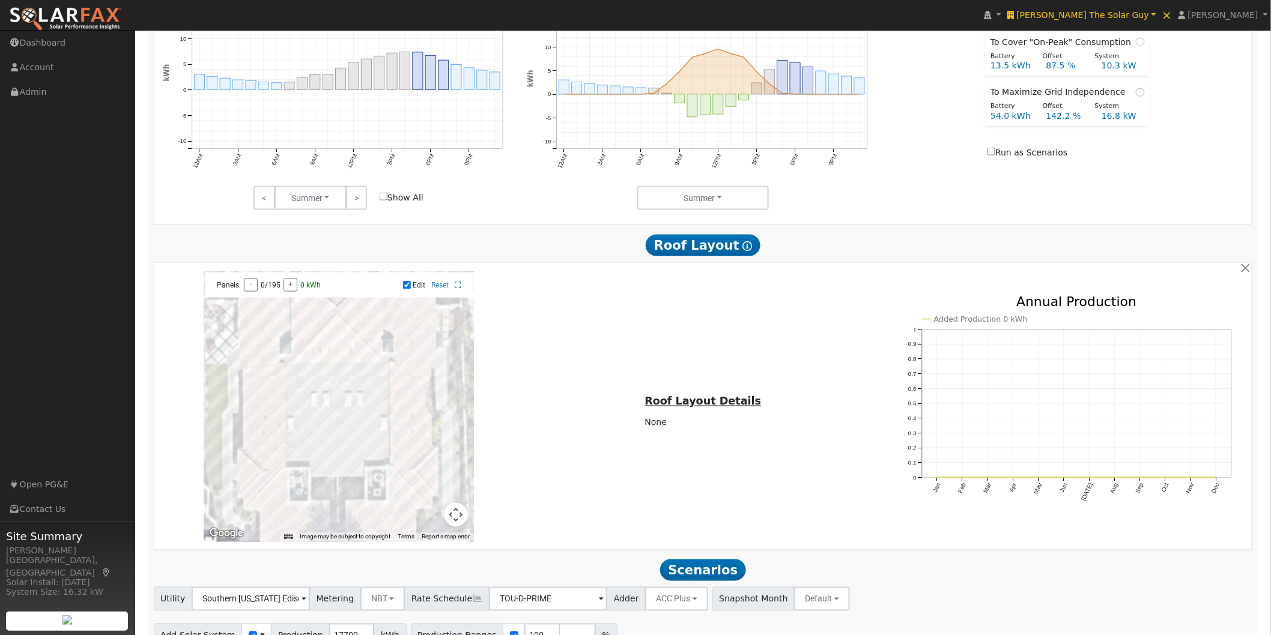
drag, startPoint x: 452, startPoint y: 356, endPoint x: 466, endPoint y: 401, distance: 47.1
click at [466, 401] on div at bounding box center [339, 406] width 270 height 270
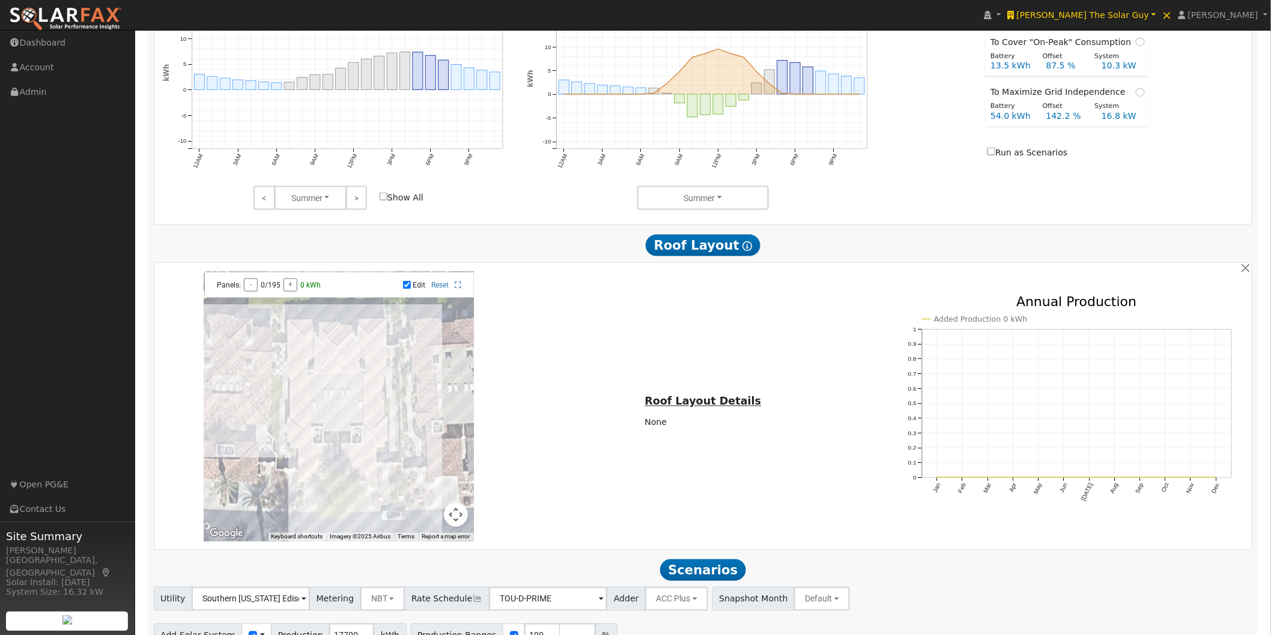
drag, startPoint x: 461, startPoint y: 382, endPoint x: 399, endPoint y: 379, distance: 61.9
click at [399, 379] on div at bounding box center [339, 406] width 270 height 270
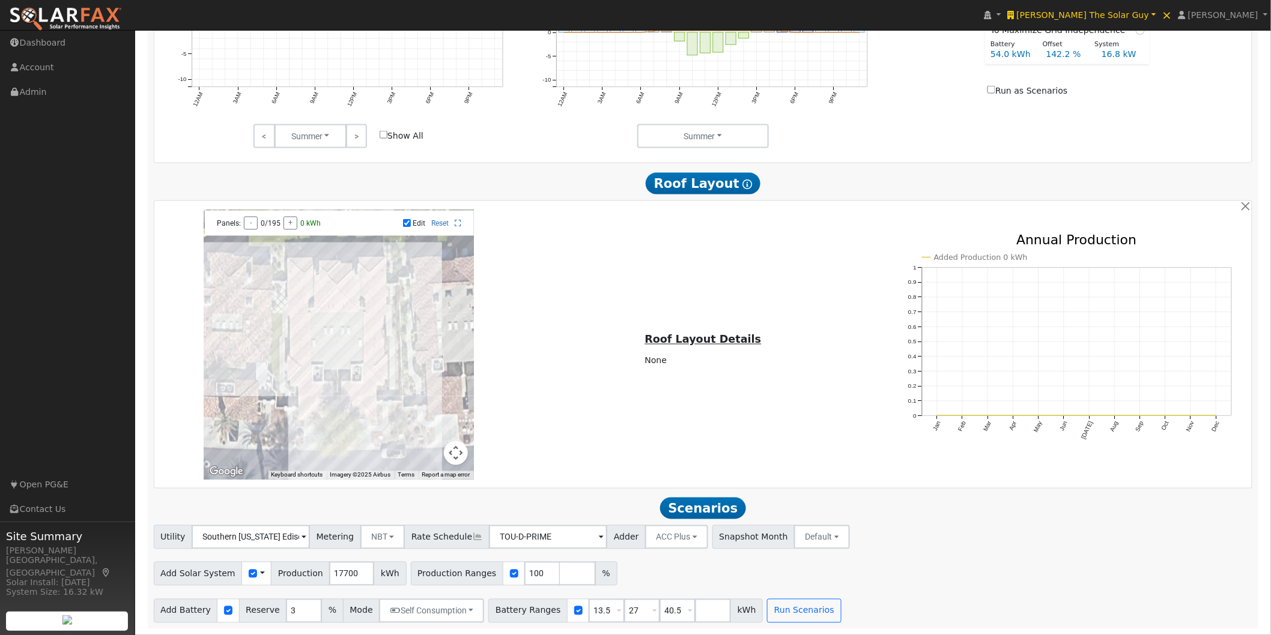
scroll to position [652, 0]
click at [344, 341] on div at bounding box center [339, 345] width 270 height 270
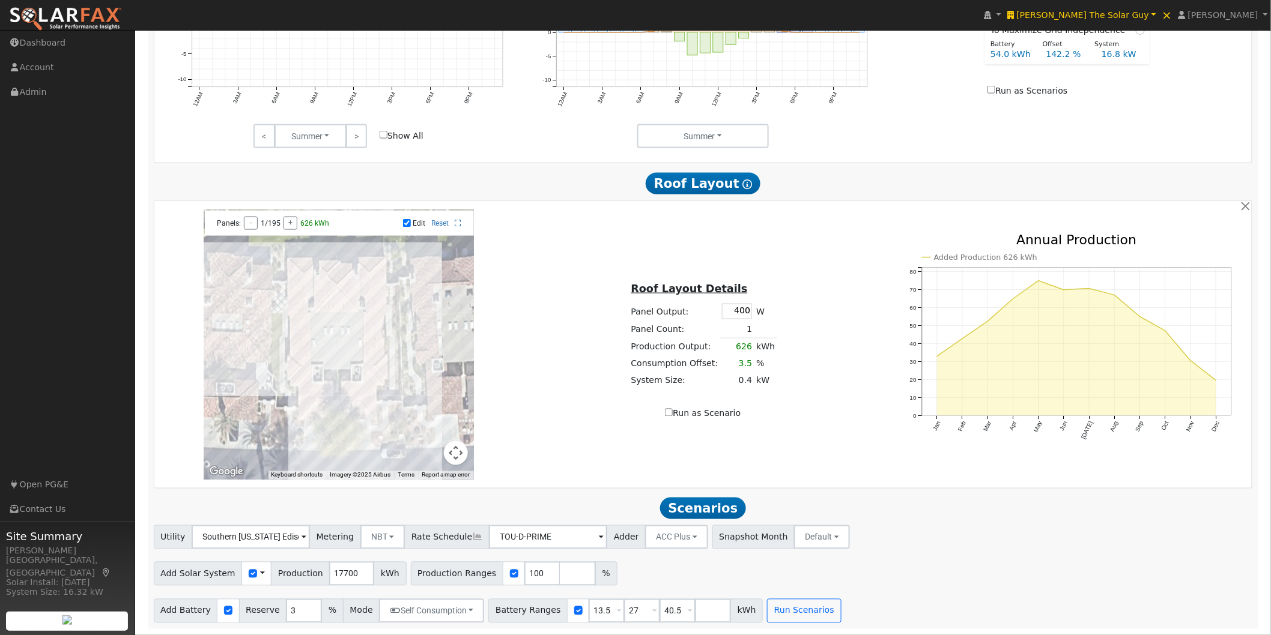
click at [323, 351] on div at bounding box center [339, 345] width 270 height 270
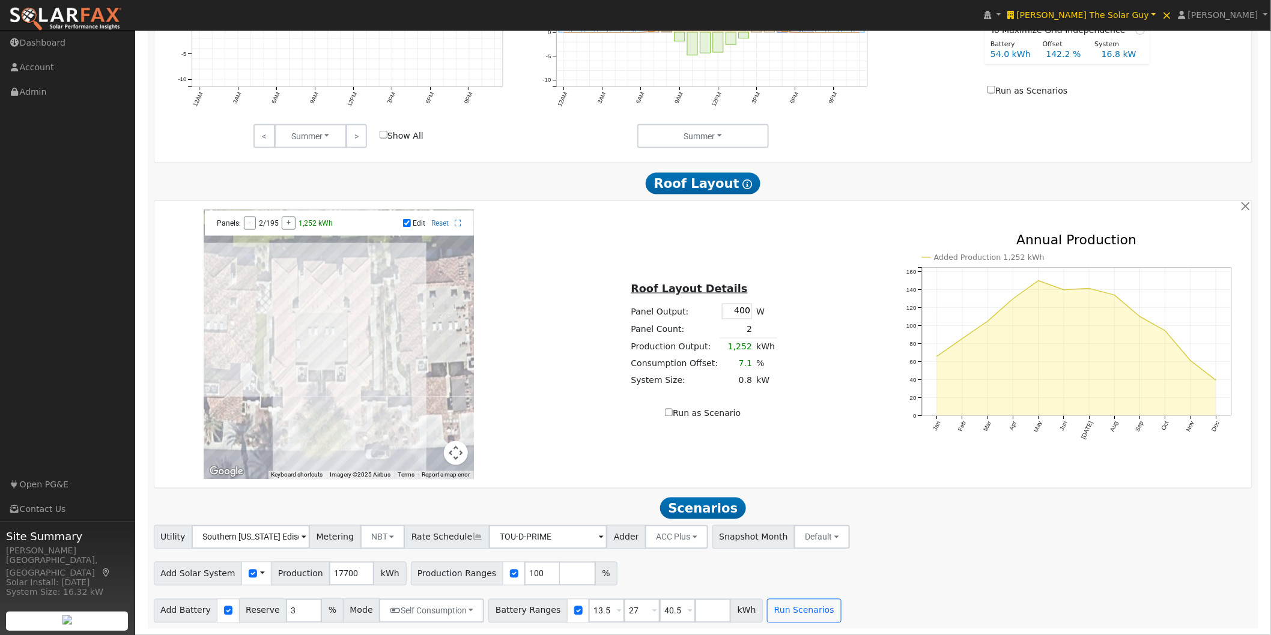
drag, startPoint x: 443, startPoint y: 339, endPoint x: 502, endPoint y: 339, distance: 58.9
click at [428, 342] on div at bounding box center [339, 345] width 270 height 270
drag, startPoint x: 321, startPoint y: 575, endPoint x: 354, endPoint y: 572, distance: 33.7
click at [354, 572] on input "17700" at bounding box center [351, 574] width 45 height 24
click at [622, 431] on div "← Move left → Move right ↑ Move up ↓ Move down + Zoom in - Zoom out Home Jump l…" at bounding box center [703, 345] width 1094 height 270
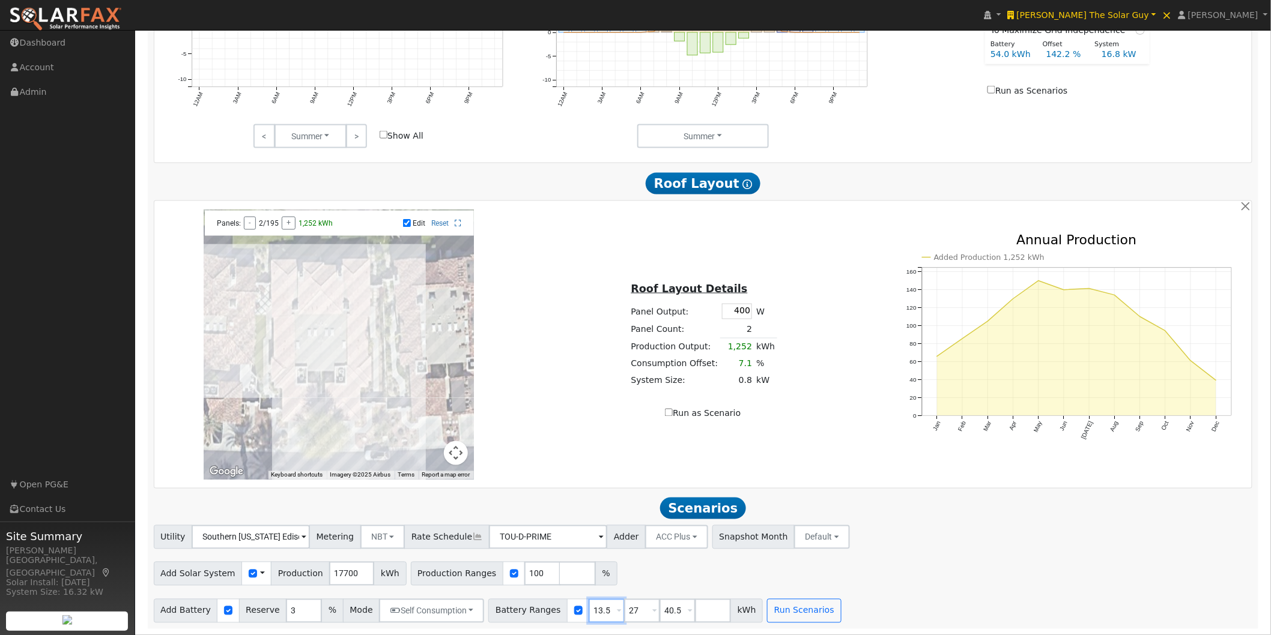
click at [590, 572] on input "13.5" at bounding box center [607, 611] width 36 height 24
type input "27"
type input "40.5"
type input "4"
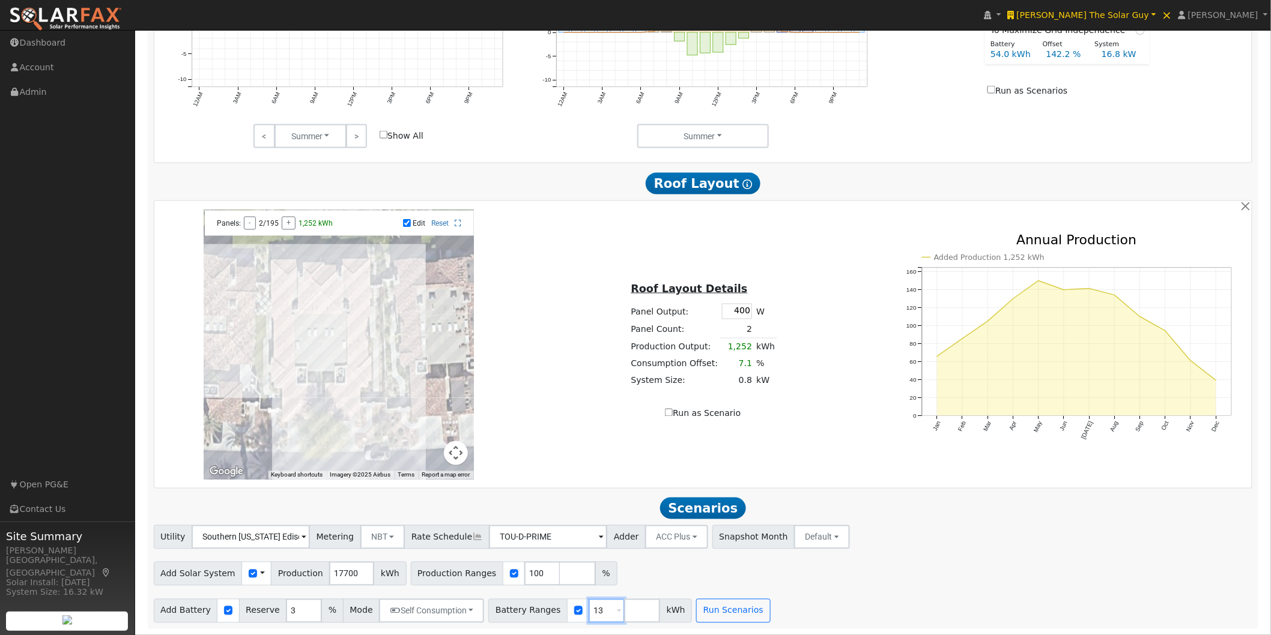
type input "13.5"
type input "27"
type input "40.5"
click at [922, 567] on div "Add Solar System Use CSV Data Production 17700 kWh Production Ranges 100 %" at bounding box center [702, 572] width 1103 height 28
click at [767, 572] on button "Run Scenarios" at bounding box center [804, 611] width 74 height 24
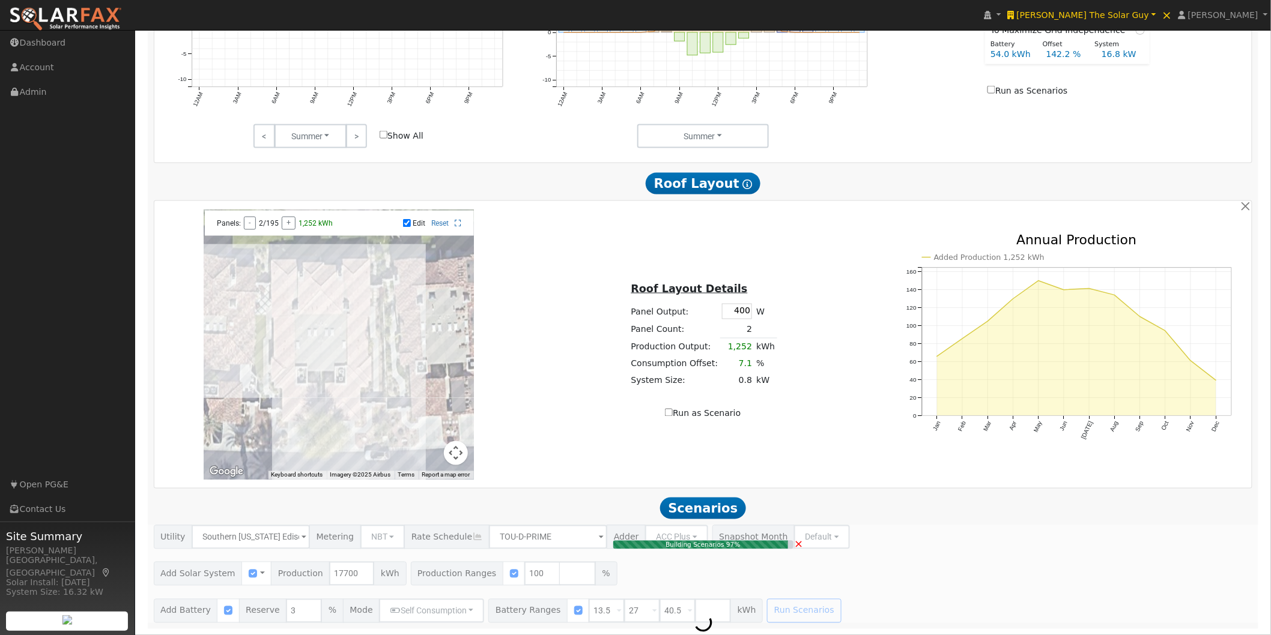
type input "11.8"
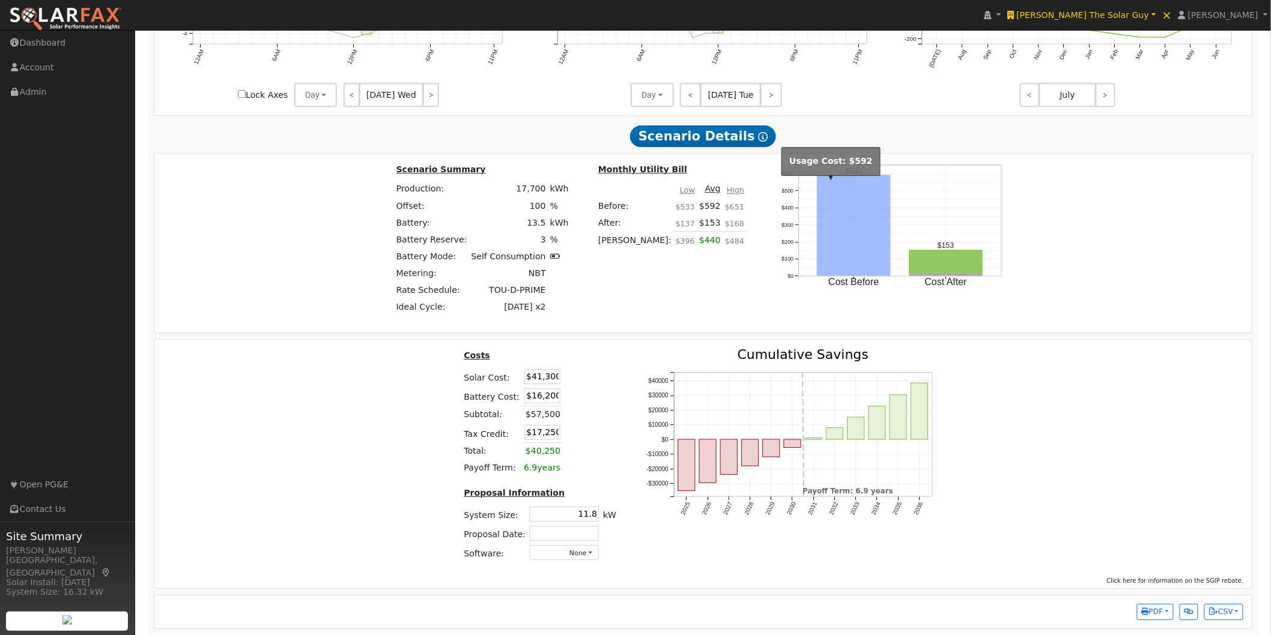
scroll to position [1570, 0]
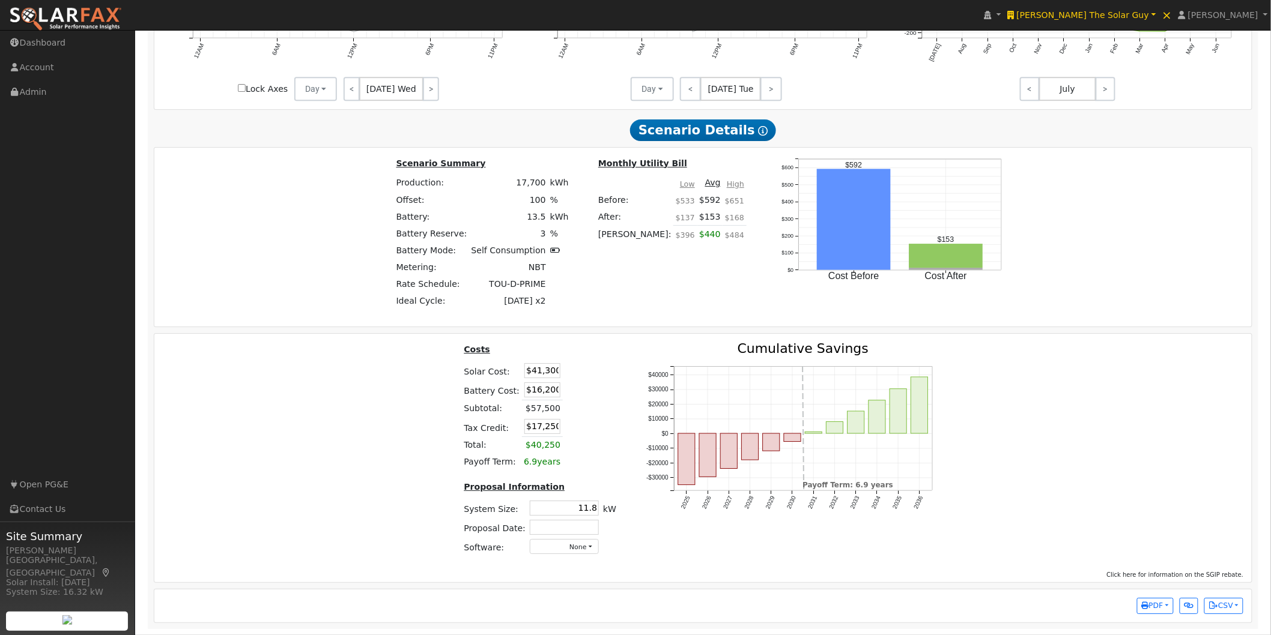
drag, startPoint x: 522, startPoint y: 364, endPoint x: 602, endPoint y: 365, distance: 79.3
click at [602, 365] on table "Costs Solar Cost: $41,300 Battery Cost: $16,200 Subtotal: $57,500 Tax Credit: $…" at bounding box center [540, 406] width 157 height 129
click at [531, 364] on input "$41,300" at bounding box center [542, 370] width 36 height 15
drag, startPoint x: 521, startPoint y: 369, endPoint x: 620, endPoint y: 374, distance: 99.2
click at [620, 374] on div "Costs Solar Cost: $41,300 Battery Cost: $16,200 Subtotal: $57,500 Tax Credit: $…" at bounding box center [540, 453] width 182 height 222
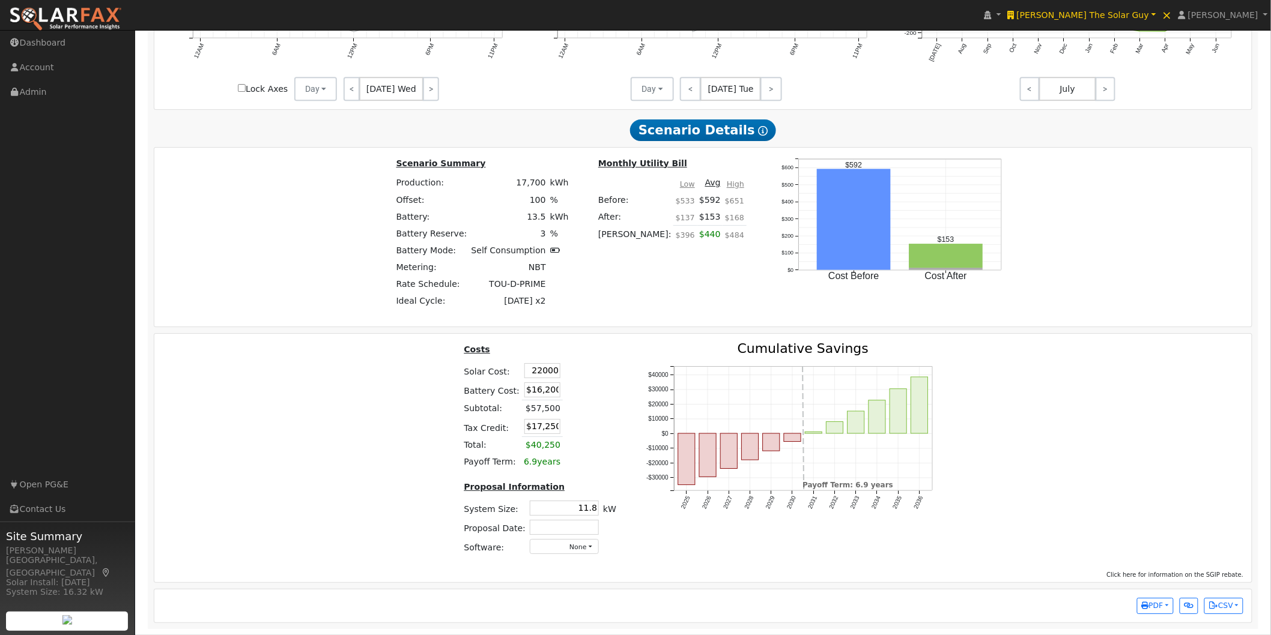
type input "$22,000"
type input "$11,460"
click at [607, 372] on table "Costs Solar Cost: $22,000 Battery Cost: $16,200 Subtotal: $57,500 Tax Credit: $…" at bounding box center [540, 406] width 157 height 129
drag, startPoint x: 519, startPoint y: 389, endPoint x: 582, endPoint y: 395, distance: 63.9
click at [568, 394] on tr "Battery Cost: $16,200" at bounding box center [540, 390] width 157 height 20
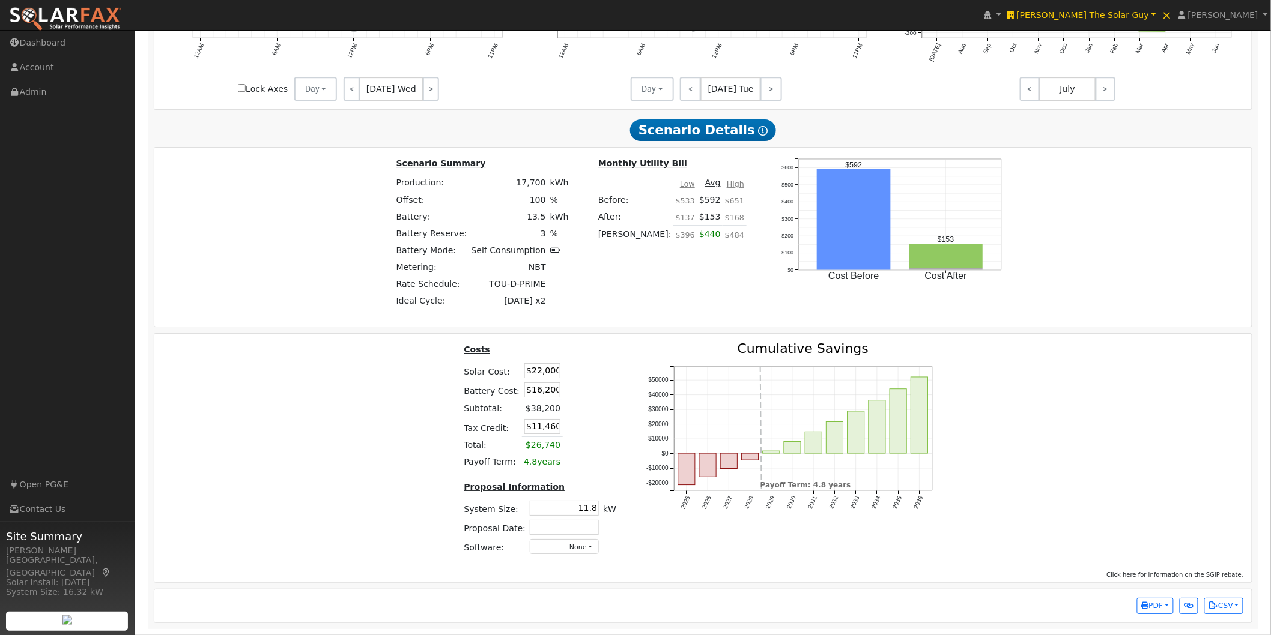
click at [585, 395] on td at bounding box center [577, 390] width 28 height 20
click at [1152, 572] on span "PDF" at bounding box center [1153, 606] width 22 height 8
click at [1100, 477] on link "Both" at bounding box center [1123, 477] width 98 height 17
drag, startPoint x: 1160, startPoint y: 614, endPoint x: 1155, endPoint y: 604, distance: 11.3
click at [1152, 572] on button "PDF" at bounding box center [1155, 606] width 37 height 17
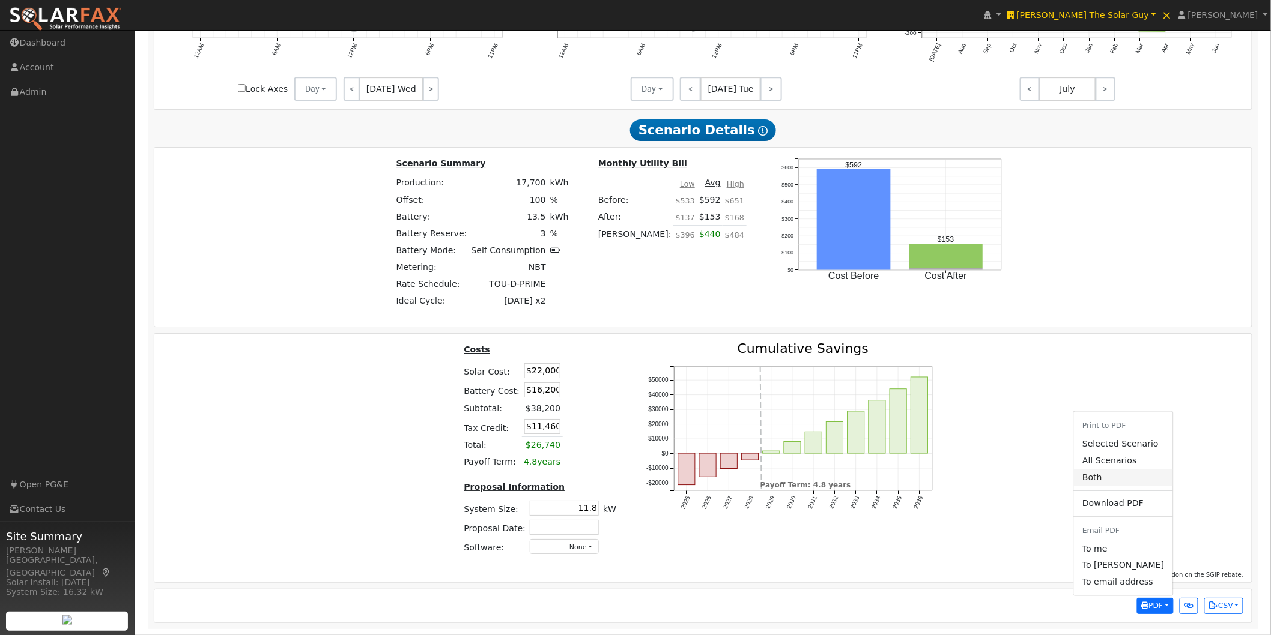
click at [1113, 480] on link "Both" at bounding box center [1123, 477] width 98 height 17
drag, startPoint x: 1155, startPoint y: 608, endPoint x: 1140, endPoint y: 507, distance: 101.4
click at [1152, 572] on span "PDF" at bounding box center [1153, 606] width 22 height 8
click at [1111, 446] on link "Selected Scenario" at bounding box center [1123, 443] width 98 height 17
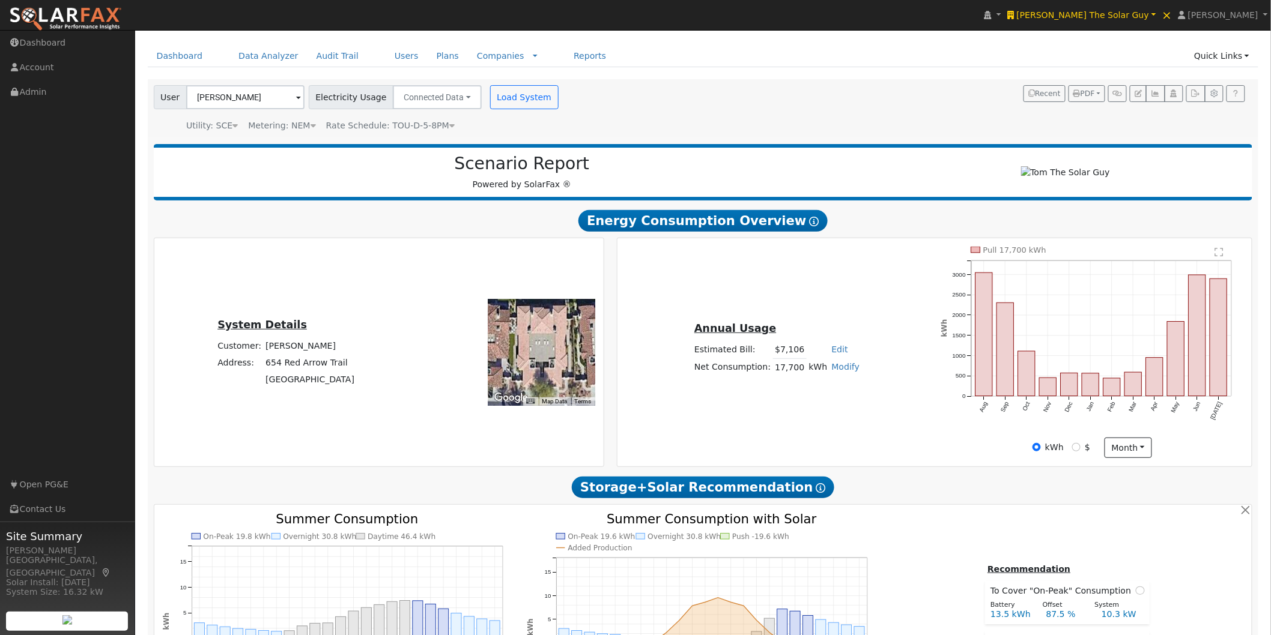
scroll to position [0, 0]
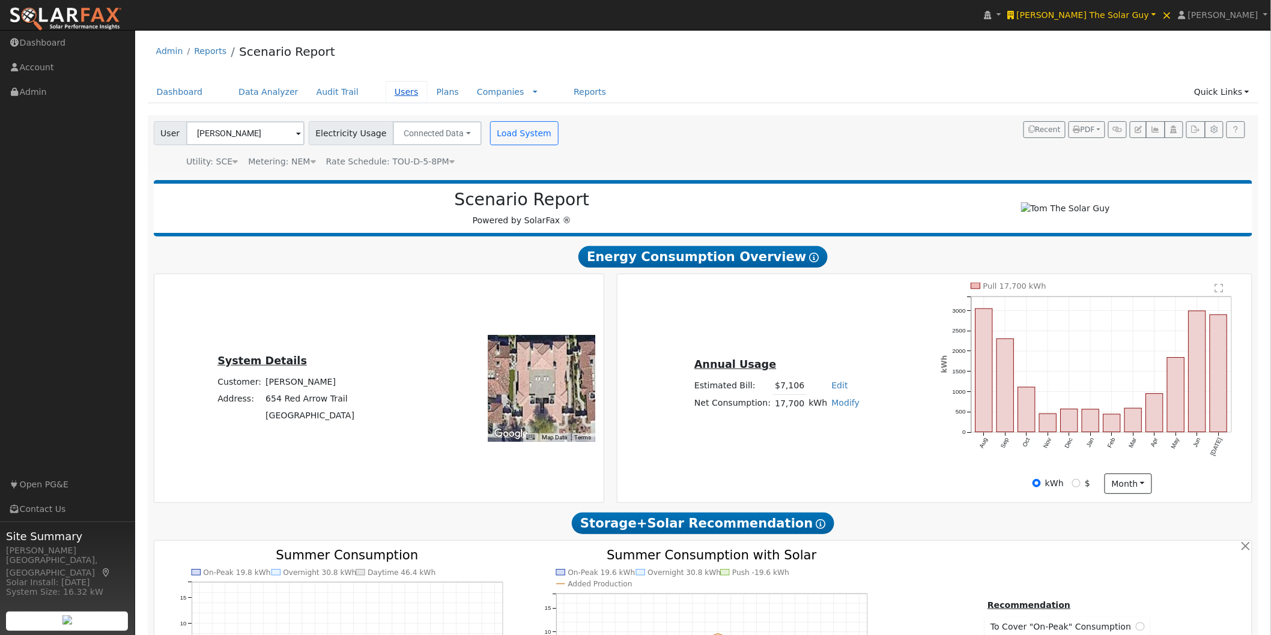
click at [386, 92] on link "Users" at bounding box center [407, 92] width 42 height 22
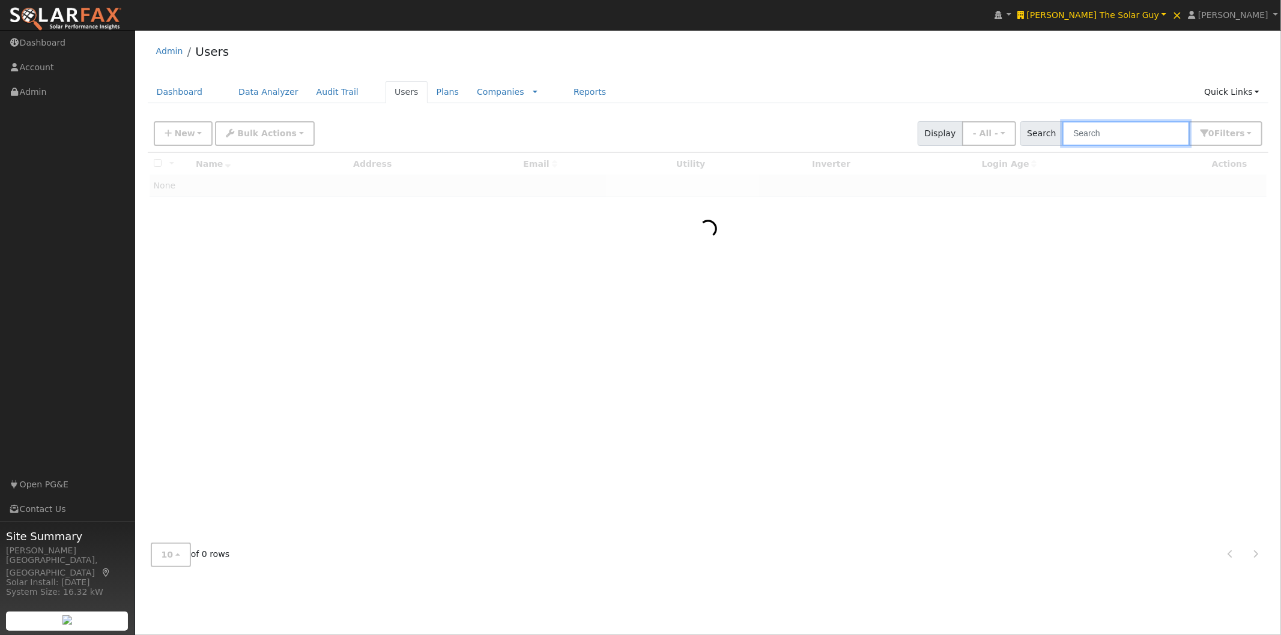
click at [1134, 129] on input "text" at bounding box center [1125, 133] width 127 height 25
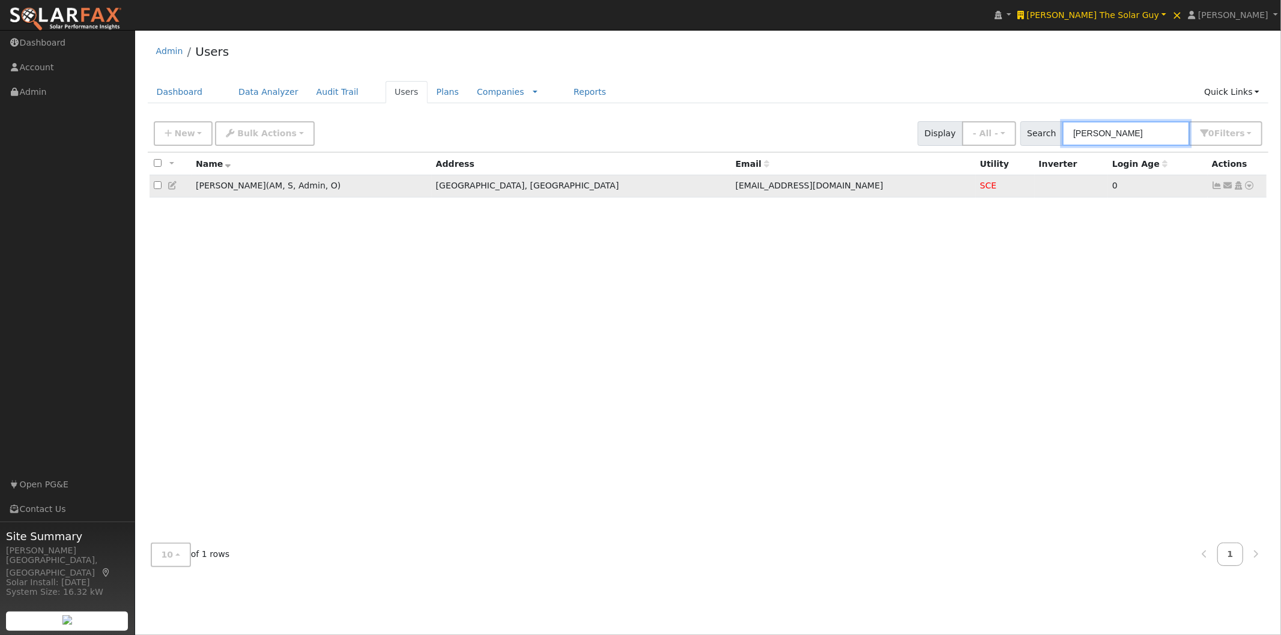
type input "[PERSON_NAME]"
click at [171, 186] on icon at bounding box center [173, 185] width 11 height 8
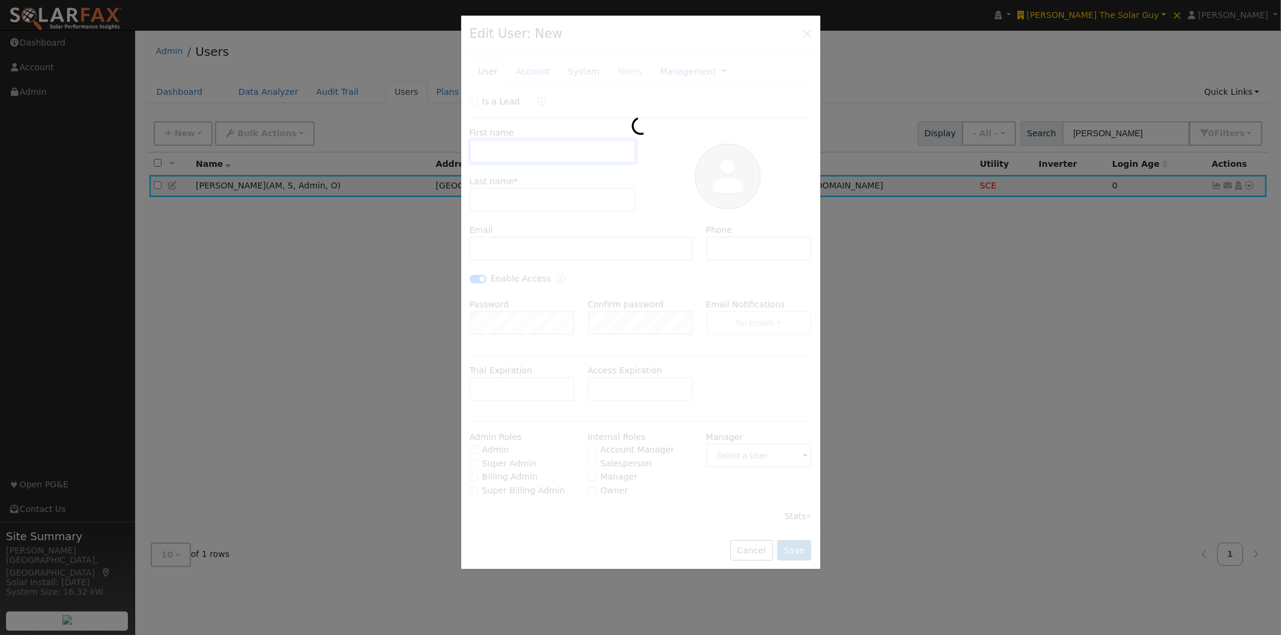
type input "[DATE]"
type input "[PERSON_NAME]"
type input "[EMAIL_ADDRESS][DOMAIN_NAME]"
type input "[PHONE_NUMBER]"
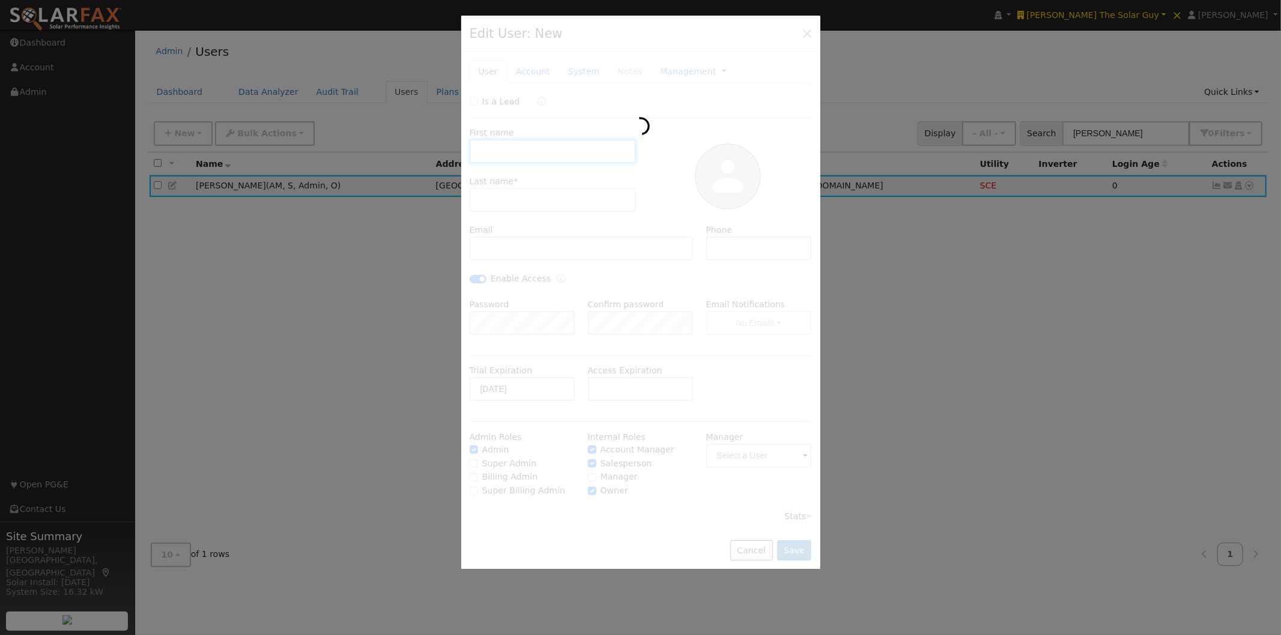
checkbox input "true"
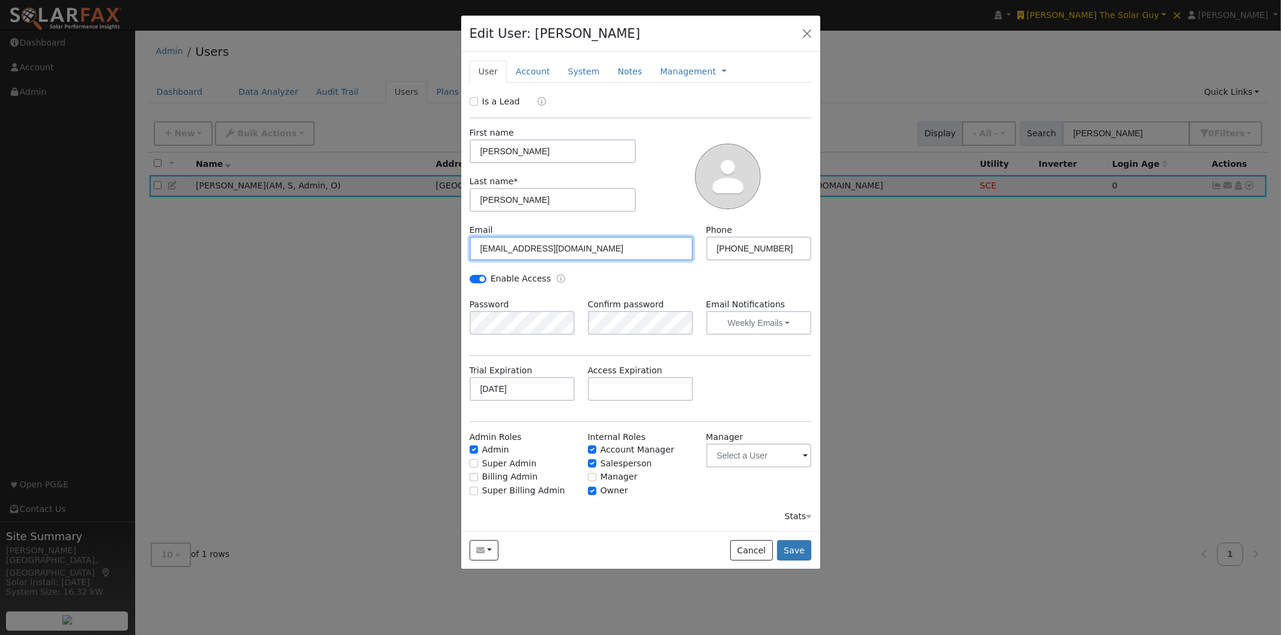
drag, startPoint x: 650, startPoint y: 251, endPoint x: 454, endPoint y: 241, distance: 196.0
click at [0, 0] on div "Edit User: [PERSON_NAME] Default Account Default Account [STREET_ADDRESS] Prima…" at bounding box center [0, 0] width 0 height 0
drag, startPoint x: 790, startPoint y: 244, endPoint x: 661, endPoint y: 246, distance: 128.5
click at [649, 249] on div "Email [EMAIL_ADDRESS][DOMAIN_NAME] Phone [PHONE_NUMBER]" at bounding box center [640, 248] width 355 height 49
click at [755, 543] on button "Cancel" at bounding box center [751, 550] width 43 height 20
